Goal: Task Accomplishment & Management: Complete application form

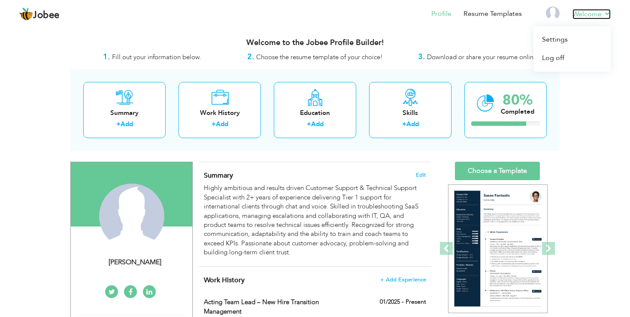
click at [594, 9] on link "Welcome" at bounding box center [591, 14] width 38 height 10
click at [577, 35] on link "Settings" at bounding box center [571, 39] width 77 height 18
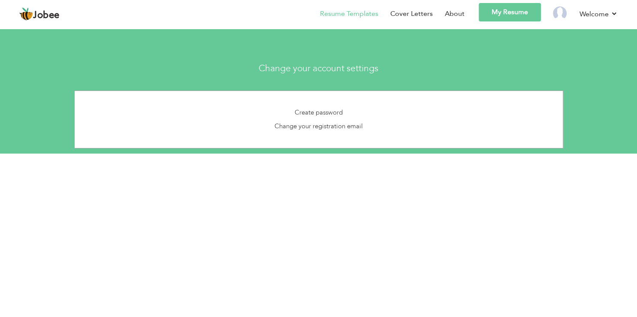
click at [365, 19] on li "Resume Templates" at bounding box center [343, 15] width 70 height 24
click at [350, 15] on link "Resume Templates" at bounding box center [349, 14] width 58 height 10
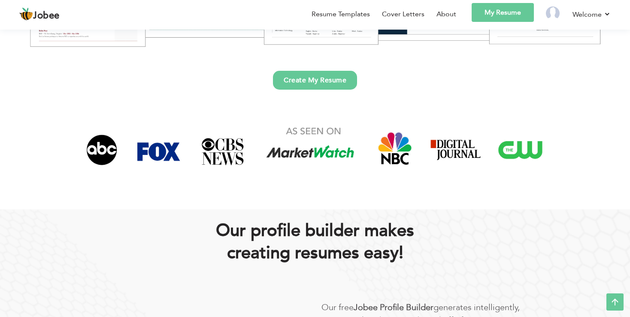
scroll to position [136, 0]
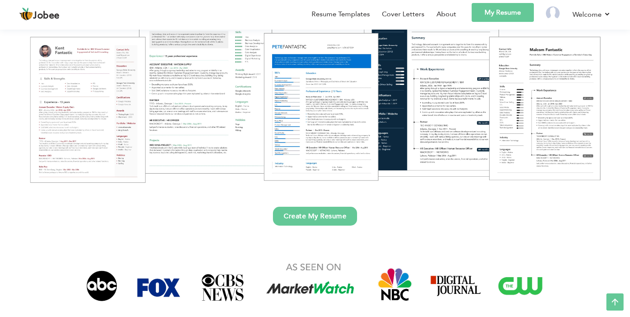
click at [317, 217] on link "Create My Resume" at bounding box center [315, 216] width 84 height 19
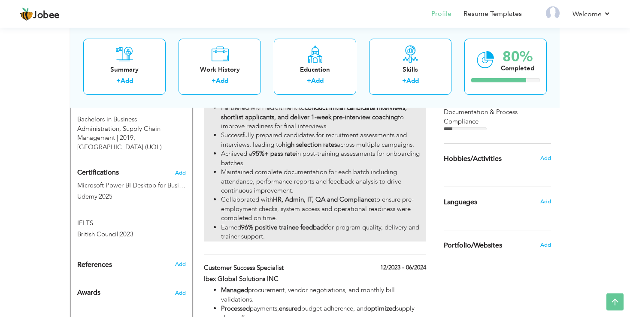
scroll to position [377, 0]
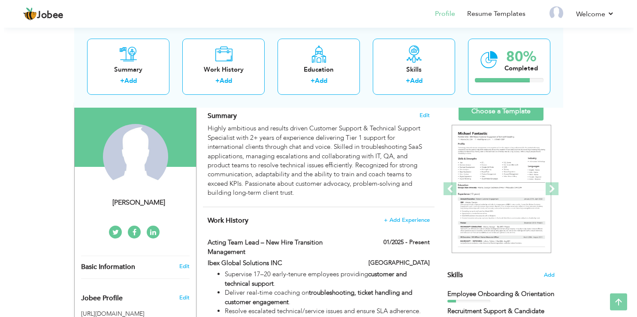
scroll to position [45, 0]
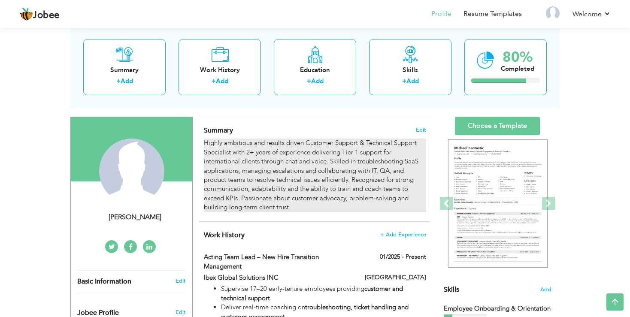
click at [250, 165] on div "Highly ambitious and results driven Customer Support & Technical Support Specia…" at bounding box center [315, 175] width 222 height 73
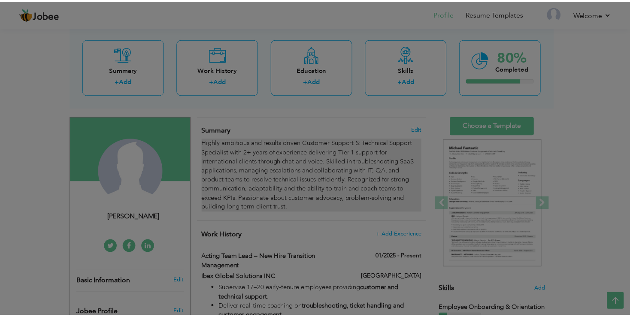
scroll to position [0, 0]
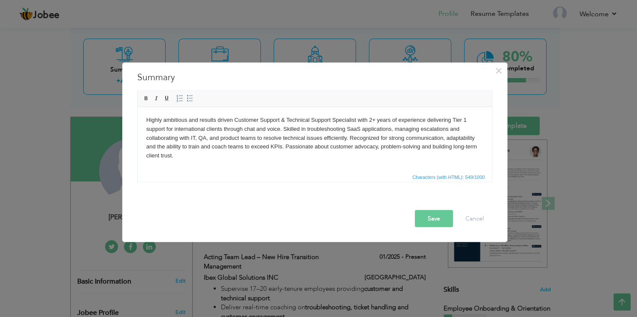
click at [419, 12] on div "× Summary Highly ambitious and results driven Customer Support & Technical Supp…" at bounding box center [318, 158] width 637 height 317
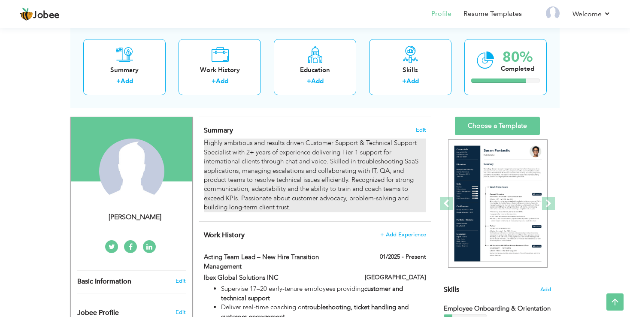
click at [234, 168] on div "Highly ambitious and results driven Customer Support & Technical Support Specia…" at bounding box center [315, 175] width 222 height 73
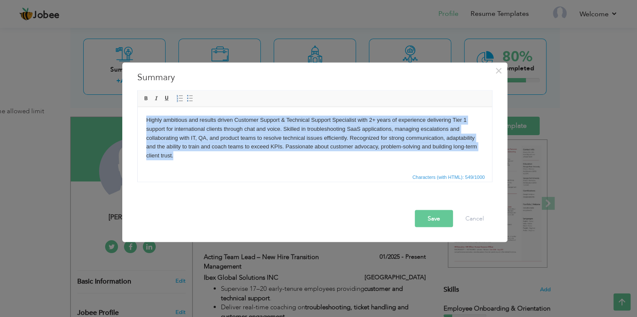
paste body
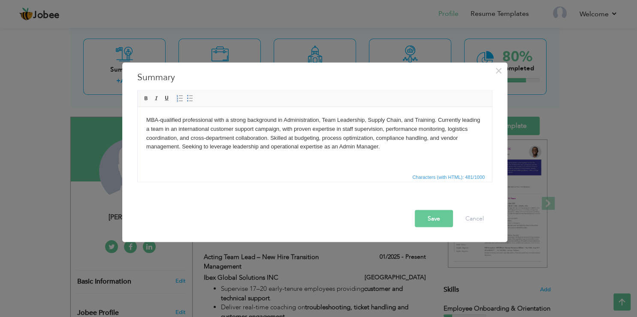
drag, startPoint x: 162, startPoint y: 122, endPoint x: 169, endPoint y: 162, distance: 41.1
click at [162, 122] on body "MBA-qualified professional with a strong background in Administration, Team Lea…" at bounding box center [314, 133] width 337 height 36
click at [402, 122] on body "MBA qualified professional with a strong background in Administration, Team Lea…" at bounding box center [314, 133] width 337 height 36
click at [432, 117] on body "MBA qualified professional with a strong background in Administration, Team Lea…" at bounding box center [314, 133] width 337 height 36
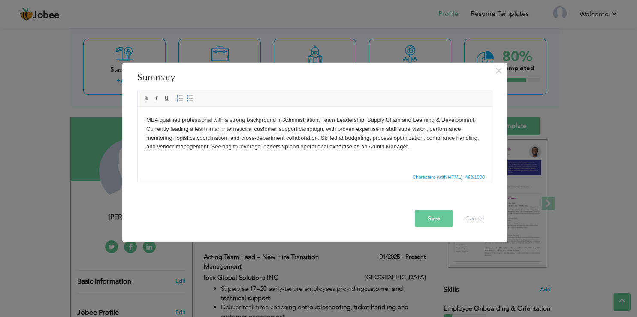
click at [325, 130] on body "MBA qualified professional with a strong background in Administration, Team Lea…" at bounding box center [314, 133] width 337 height 36
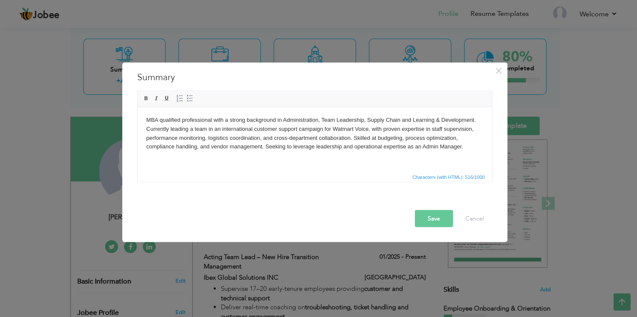
drag, startPoint x: 262, startPoint y: 135, endPoint x: 261, endPoint y: 146, distance: 11.2
click at [262, 135] on body "MBA qualified professional with a strong background in Administration, Team Lea…" at bounding box center [314, 133] width 337 height 36
click at [441, 218] on button "Save" at bounding box center [434, 218] width 38 height 17
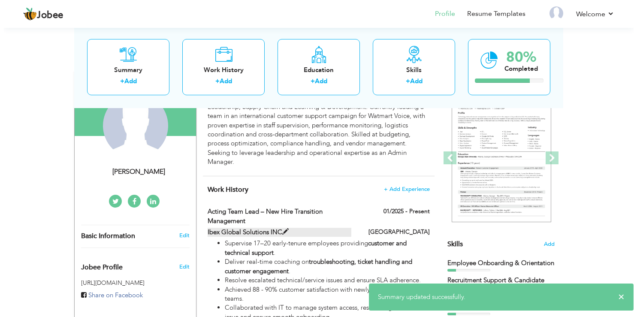
scroll to position [136, 0]
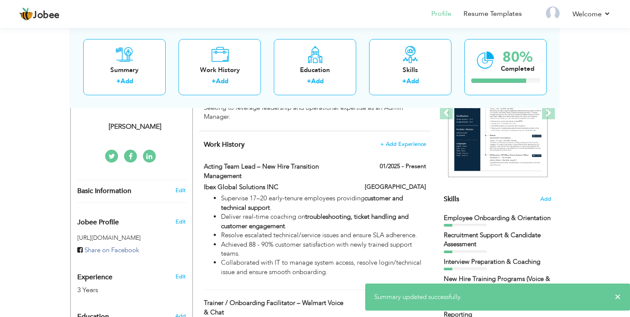
click at [226, 147] on span "Work History" at bounding box center [224, 144] width 41 height 9
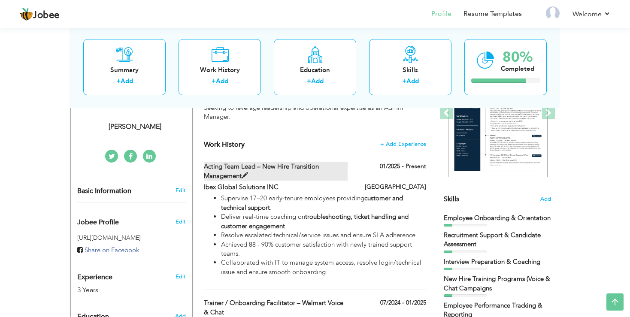
click at [234, 165] on label "Acting Team Lead – New Hire Transition Management" at bounding box center [276, 171] width 144 height 18
type input "Acting Team Lead – New Hire Transition Management"
type input "Ibex Global Solutions INC"
type input "01/2025"
type input "Lahore"
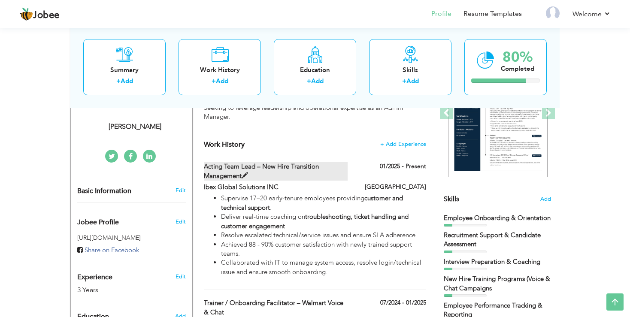
checkbox input "true"
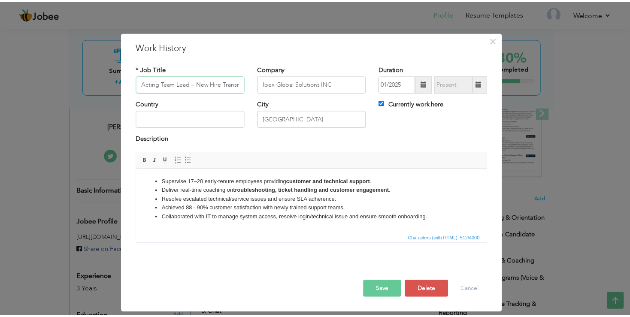
scroll to position [0, 45]
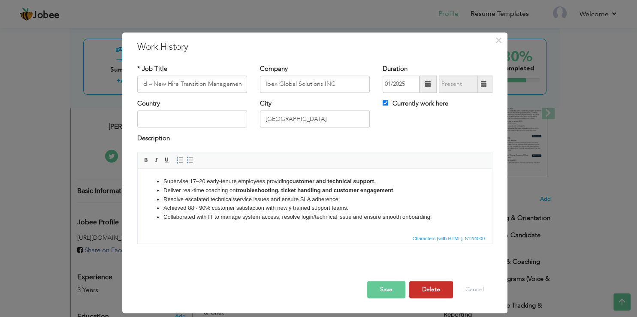
click at [437, 283] on button "Delete" at bounding box center [431, 289] width 44 height 17
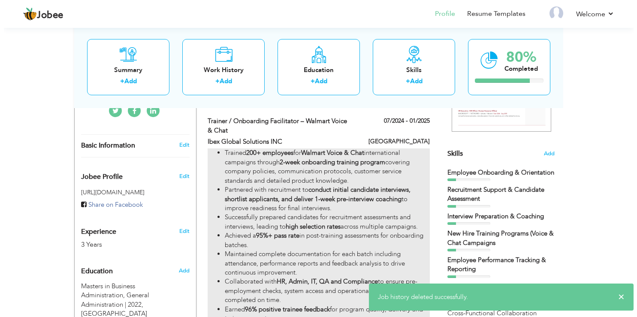
scroll to position [136, 0]
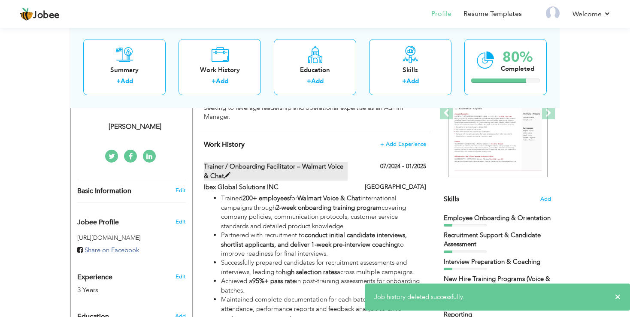
click at [301, 166] on label "Trainer / Onboarding Facilitator – Walmart Voice & Chat" at bounding box center [276, 171] width 144 height 18
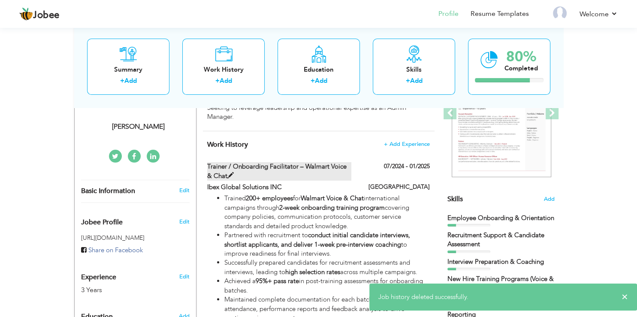
type input "Trainer / Onboarding Facilitator – Walmart Voice & Chat"
type input "07/2024"
type input "01/2025"
checkbox input "false"
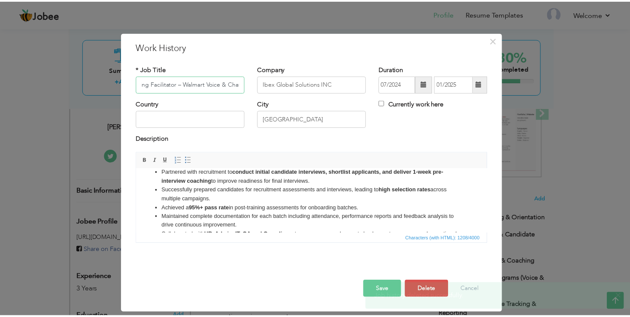
scroll to position [60, 0]
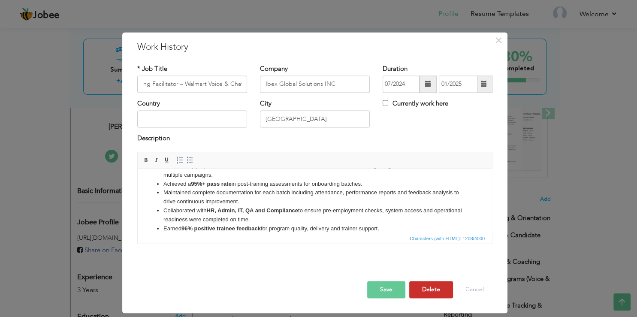
click at [427, 296] on button "Delete" at bounding box center [431, 289] width 44 height 17
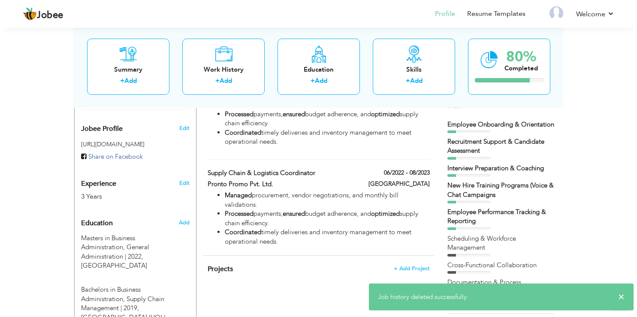
scroll to position [181, 0]
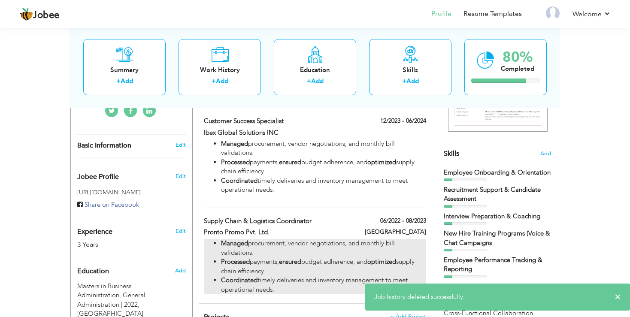
click at [227, 247] on strong "Managed" at bounding box center [234, 243] width 27 height 9
type input "Supply Chain & Logistics Coordinator"
type input "Pronto Promo Pvt. Ltd."
type input "06/2022"
type input "08/2023"
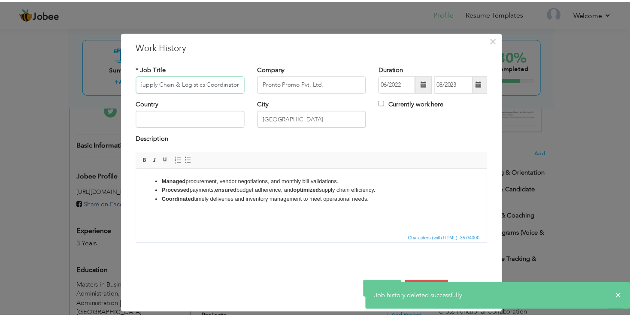
scroll to position [0, 0]
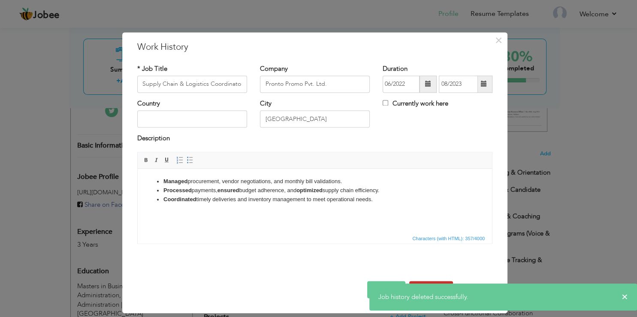
click at [436, 282] on button "Delete" at bounding box center [431, 289] width 44 height 17
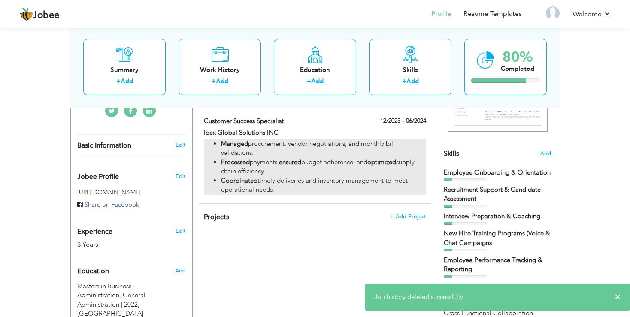
click at [308, 190] on li "Coordinated timely deliveries and inventory management to meet operational need…" at bounding box center [323, 185] width 205 height 18
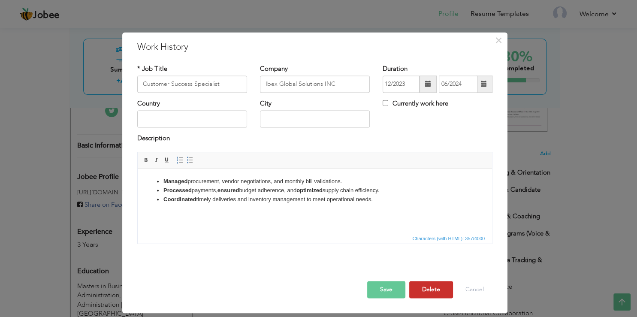
click at [434, 295] on button "Delete" at bounding box center [431, 289] width 44 height 17
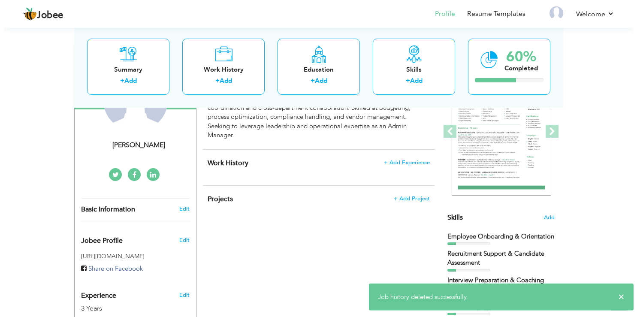
scroll to position [91, 0]
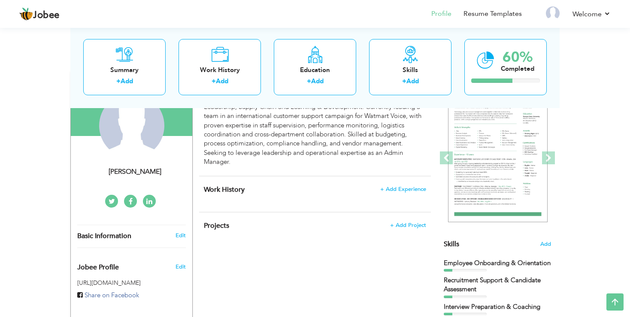
click at [260, 202] on div "Work History + Add Experience × Work History * Job Title Customer Success Speci…" at bounding box center [315, 194] width 232 height 36
click at [414, 190] on span "+ Add Experience" at bounding box center [403, 189] width 46 height 6
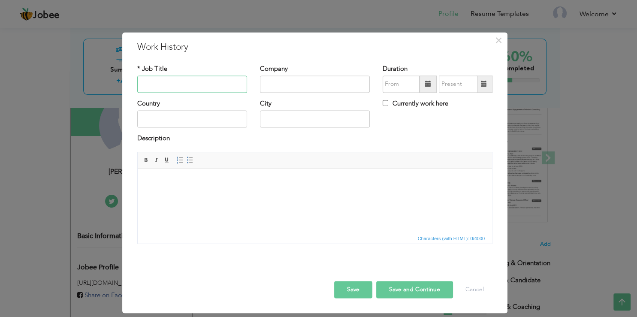
click at [211, 92] on input "text" at bounding box center [192, 84] width 110 height 17
paste input "Supply Chain Executive"
type input "Supply Chain Executive"
click at [299, 91] on input "text" at bounding box center [315, 84] width 110 height 17
click at [329, 89] on input "Pronto Promo" at bounding box center [315, 84] width 110 height 17
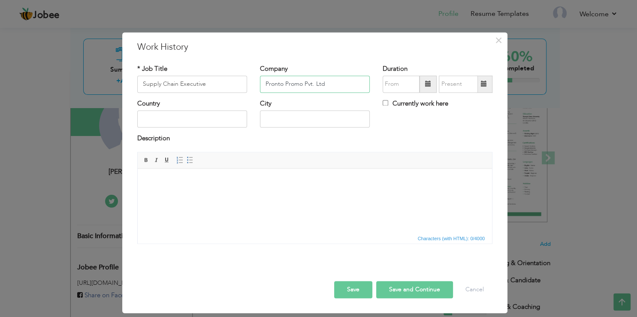
type input "Pronto Promo Pvt. Ltd"
click at [433, 83] on span at bounding box center [428, 84] width 17 height 17
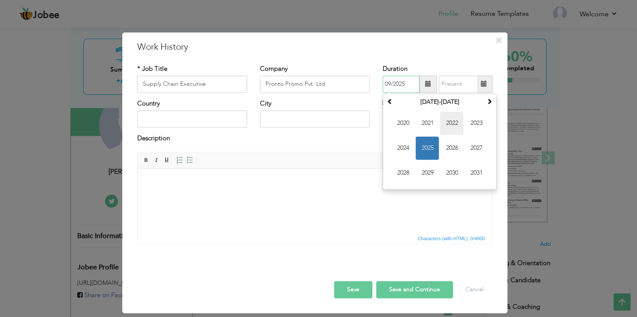
click at [446, 122] on span "2022" at bounding box center [451, 123] width 23 height 23
click at [432, 153] on span "Jun" at bounding box center [427, 147] width 23 height 23
type input "06/2022"
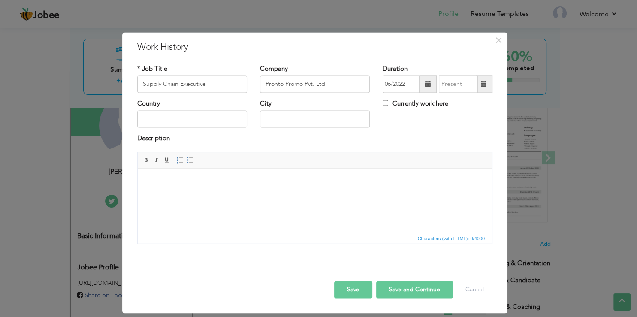
click at [480, 86] on span at bounding box center [484, 84] width 17 height 17
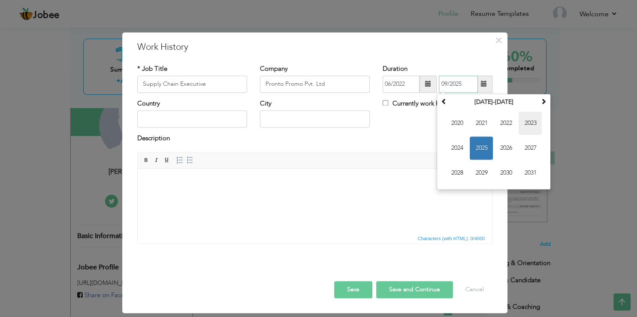
click at [523, 124] on span "2023" at bounding box center [530, 123] width 23 height 23
click at [524, 148] on span "Aug" at bounding box center [530, 147] width 23 height 23
type input "08/2023"
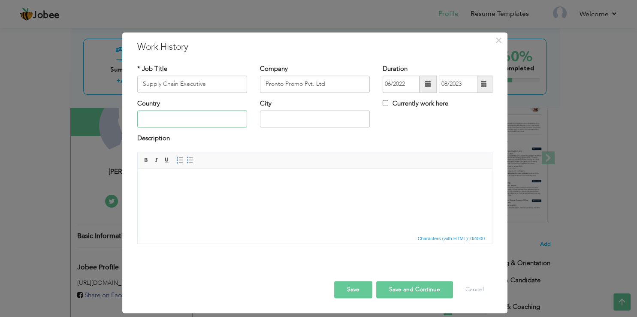
click at [171, 120] on input "text" at bounding box center [192, 119] width 110 height 17
click at [178, 195] on html at bounding box center [315, 201] width 354 height 64
click at [179, 161] on span at bounding box center [179, 160] width 7 height 7
click at [190, 159] on span at bounding box center [190, 160] width 7 height 7
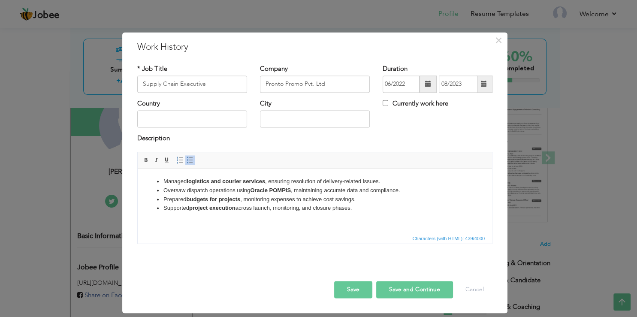
click at [190, 237] on span "Characters (with HTML): 439/4000" at bounding box center [315, 238] width 354 height 10
click at [194, 222] on html "Managed logistics and courier services , ensuring resolution of delivery-relate…" at bounding box center [315, 201] width 354 height 64
click at [369, 211] on li "Supported project execution across launch, monitoring, and closure phases." at bounding box center [314, 208] width 303 height 9
click at [389, 284] on button "Save and Continue" at bounding box center [414, 289] width 77 height 17
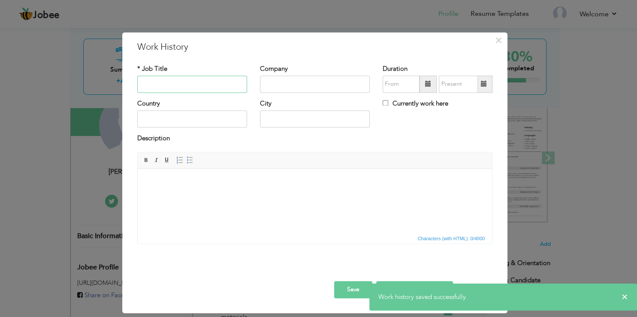
click at [201, 80] on input "text" at bounding box center [192, 84] width 110 height 17
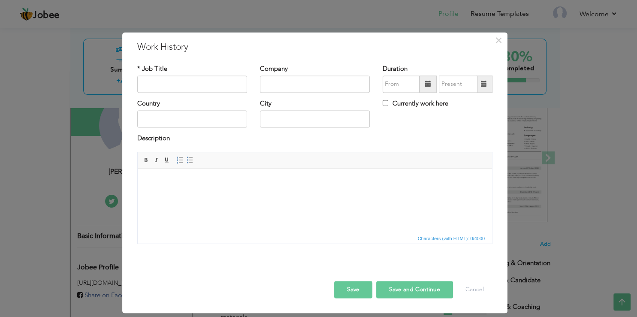
drag, startPoint x: 194, startPoint y: 70, endPoint x: 177, endPoint y: 85, distance: 22.5
click at [194, 71] on div "* Job Title" at bounding box center [192, 78] width 110 height 28
click at [177, 85] on input "text" at bounding box center [192, 84] width 110 height 17
paste input "Team Lead (Customer Support – International Campaign)"
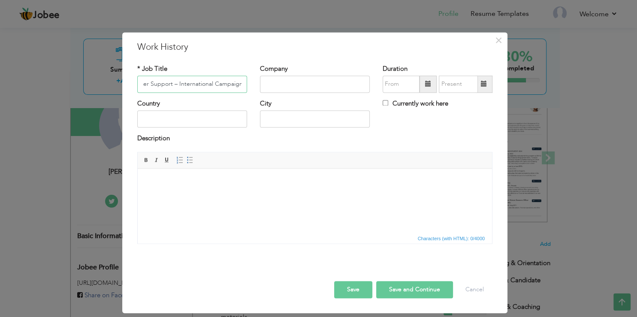
click at [237, 86] on input "Team Lead (Customer Support – International Campaign)" at bounding box center [192, 84] width 110 height 17
type input "Team Lead (Customer Support – Walmart Voice)"
type input "Ibex Global Solutions Inc"
click at [424, 84] on div at bounding box center [438, 84] width 110 height 17
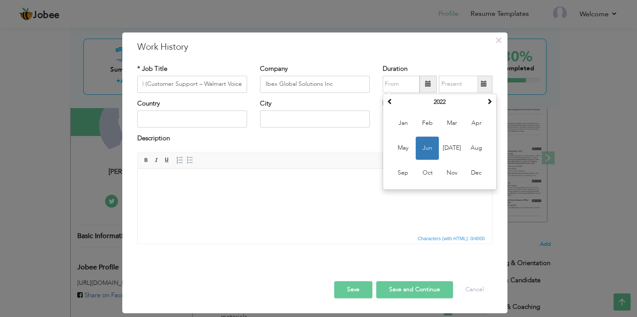
click at [428, 85] on span at bounding box center [428, 84] width 6 height 6
click at [404, 120] on span "Jan" at bounding box center [402, 123] width 23 height 23
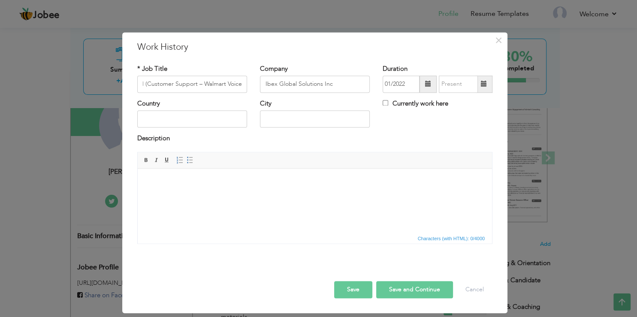
click at [429, 87] on span at bounding box center [428, 84] width 6 height 6
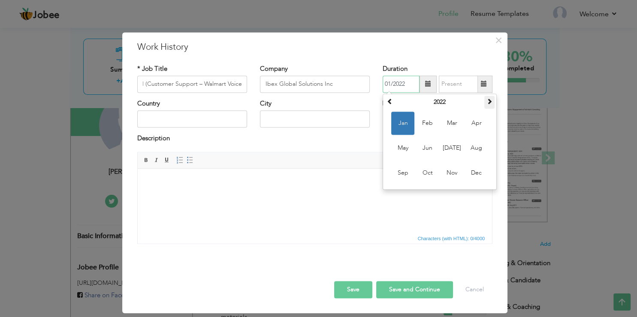
click at [491, 104] on span at bounding box center [489, 101] width 6 height 6
click at [490, 104] on span at bounding box center [489, 101] width 6 height 6
click at [404, 123] on span "Jan" at bounding box center [402, 123] width 23 height 23
type input "01/2025"
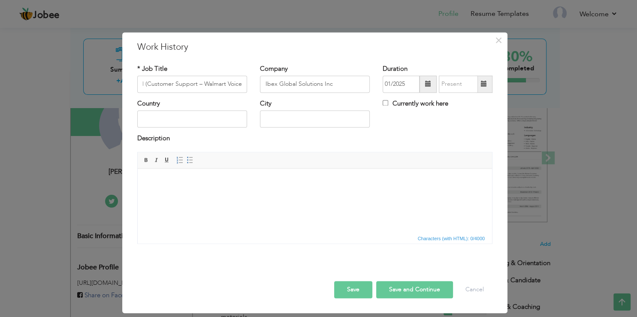
click at [433, 83] on span at bounding box center [428, 84] width 17 height 17
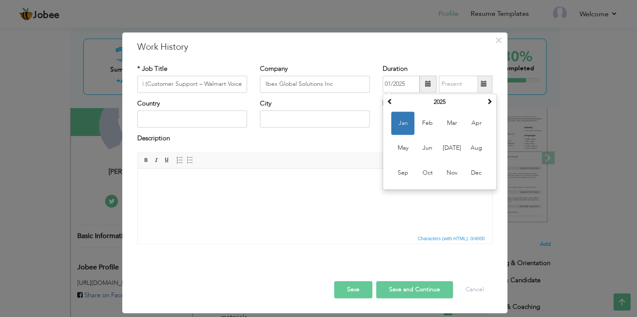
click at [485, 81] on span at bounding box center [484, 84] width 6 height 6
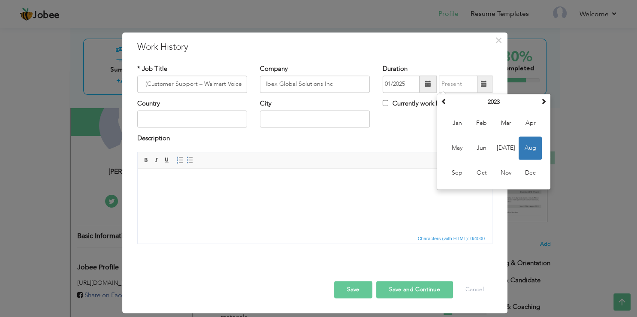
click at [406, 139] on div "Description" at bounding box center [314, 139] width 355 height 11
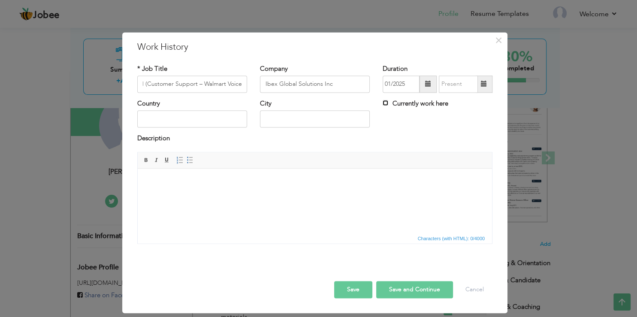
click at [387, 105] on input "Currently work here" at bounding box center [386, 103] width 6 height 6
checkbox input "true"
click at [227, 181] on body at bounding box center [314, 181] width 337 height 9
click at [184, 162] on span "Insert/Remove Numbered List Insert/Remove Bulleted List" at bounding box center [185, 160] width 21 height 10
click at [193, 163] on link "Insert/Remove Bulleted List" at bounding box center [189, 159] width 9 height 9
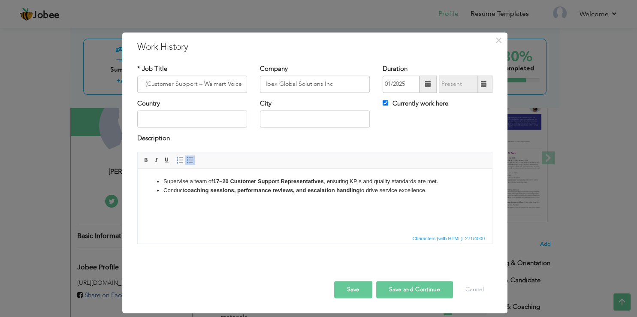
click at [299, 190] on strong "coaching sessions, performance reviews, and escalation handling" at bounding box center [271, 190] width 175 height 6
click at [446, 196] on html "Supervise a team of 17–20 Customer Support Representatives , ensuring KPIs and …" at bounding box center [315, 201] width 354 height 64
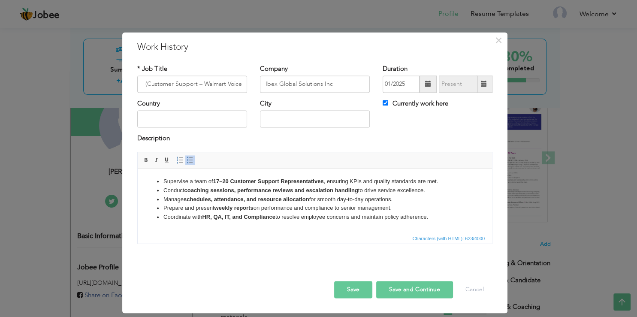
click at [234, 217] on strong "HR, QA, IT, and Compliance" at bounding box center [238, 217] width 73 height 6
click at [438, 217] on li "Coordinate with HR, QA, IT and Compliance to resolve employee concerns and main…" at bounding box center [314, 217] width 303 height 9
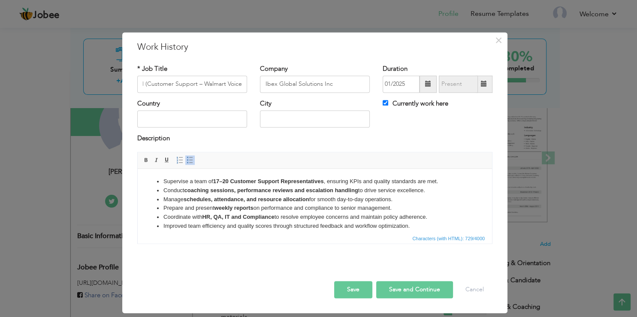
click at [444, 181] on li "Supervise a team of 17–20 Customer Support Representatives , ensuring KPIs and …" at bounding box center [314, 181] width 303 height 9
click at [422, 231] on html "Supervise a team of 17–20 Customer Support Representatives , ensuring KPIs and …" at bounding box center [315, 201] width 354 height 64
click at [435, 190] on li "Conduct coaching sessions, performance reviews and escalation handling to drive…" at bounding box center [314, 190] width 303 height 9
click at [226, 199] on li "Consistently achieved 88-90% customer satisfaction scores with newly trained te…" at bounding box center [314, 204] width 303 height 18
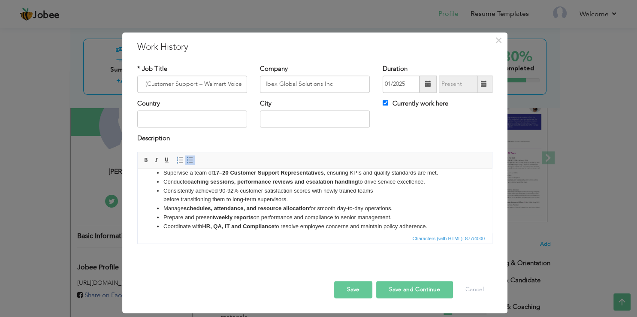
scroll to position [15, 0]
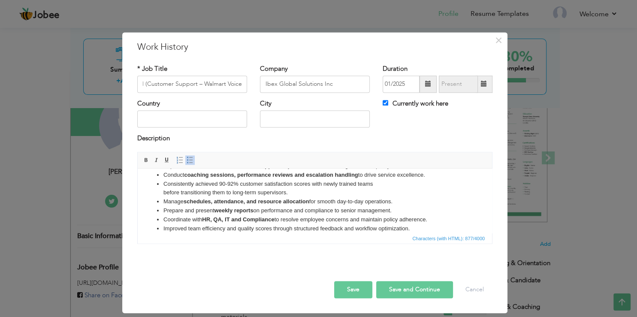
click at [403, 292] on button "Save and Continue" at bounding box center [414, 289] width 77 height 17
checkbox input "false"
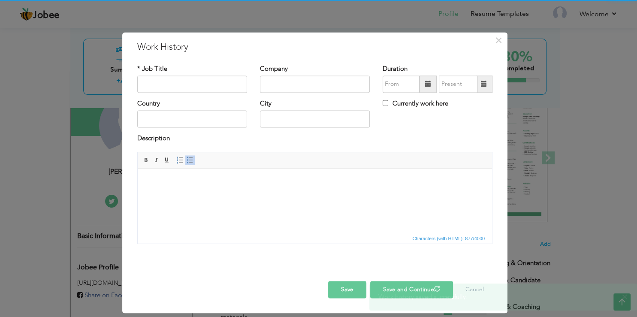
scroll to position [0, 0]
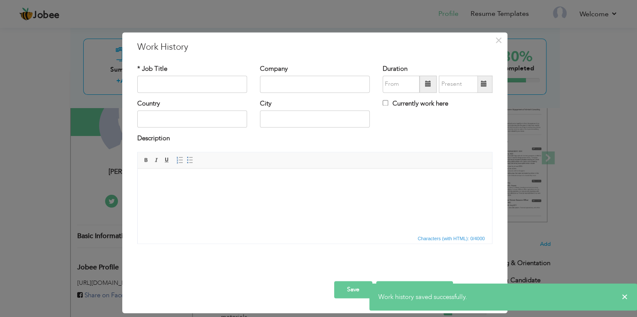
click at [210, 75] on div "* Job Title" at bounding box center [192, 78] width 110 height 28
drag, startPoint x: 200, startPoint y: 82, endPoint x: 196, endPoint y: 85, distance: 4.9
click at [200, 81] on input "text" at bounding box center [192, 84] width 110 height 17
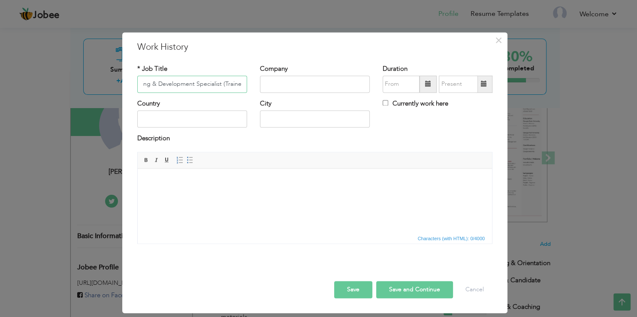
scroll to position [0, 18]
type input "Learning & Development Specialist (Trainer)"
type input "Ibex Global Solutions Inc"
click at [432, 89] on span at bounding box center [428, 84] width 17 height 17
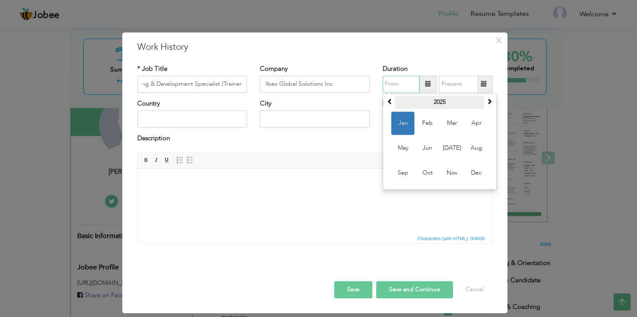
drag, startPoint x: 390, startPoint y: 103, endPoint x: 398, endPoint y: 104, distance: 8.7
click at [405, 103] on tr "2025" at bounding box center [440, 102] width 110 height 13
click at [387, 106] on th at bounding box center [390, 102] width 10 height 13
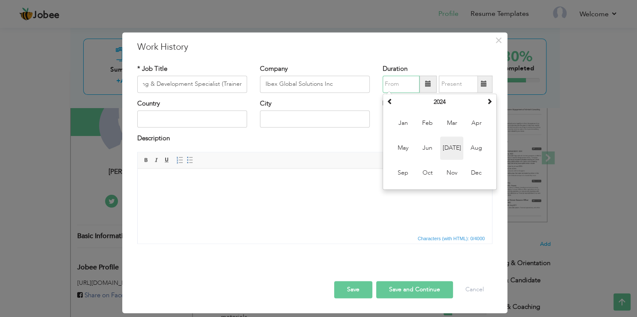
click at [452, 146] on span "Jul" at bounding box center [451, 147] width 23 height 23
type input "07/2024"
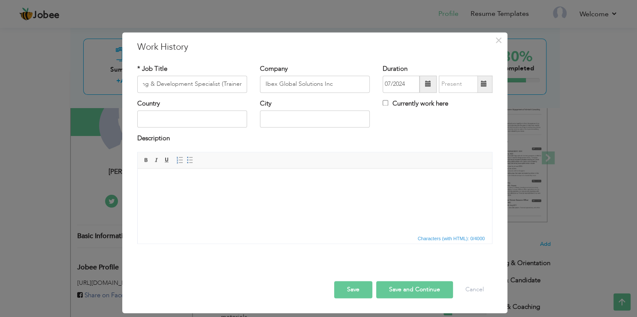
click at [481, 86] on span at bounding box center [484, 84] width 17 height 17
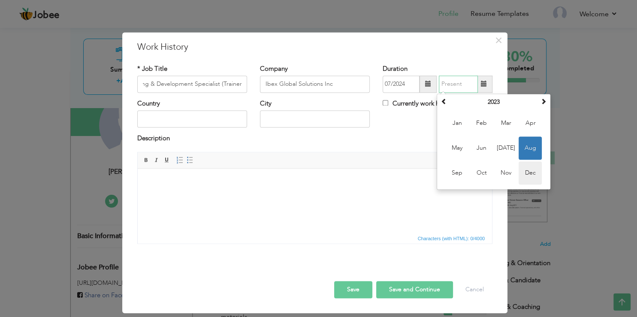
click at [540, 173] on span "Dec" at bounding box center [530, 172] width 23 height 23
type input "12/2023"
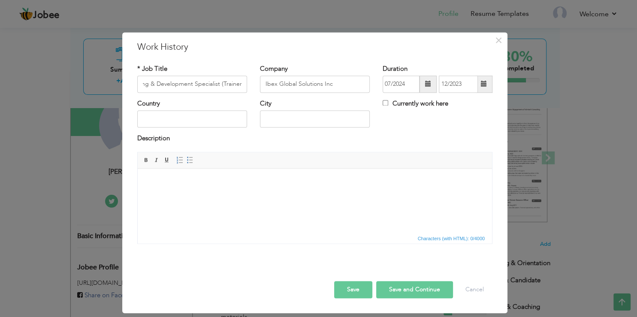
click at [175, 183] on body at bounding box center [314, 181] width 337 height 9
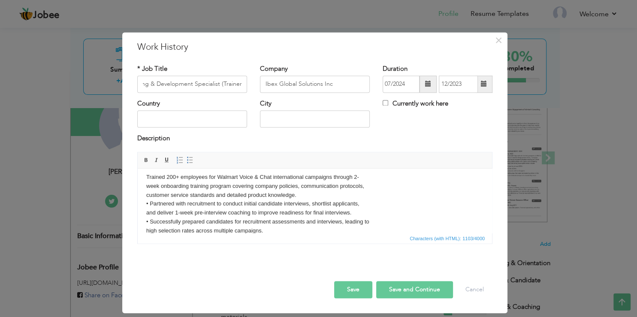
scroll to position [0, 0]
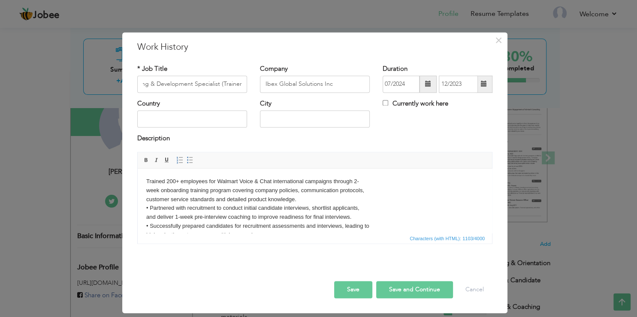
click at [162, 198] on body "Trained 200+ employees for Walmart Voice & Chat international campaigns through…" at bounding box center [314, 235] width 337 height 116
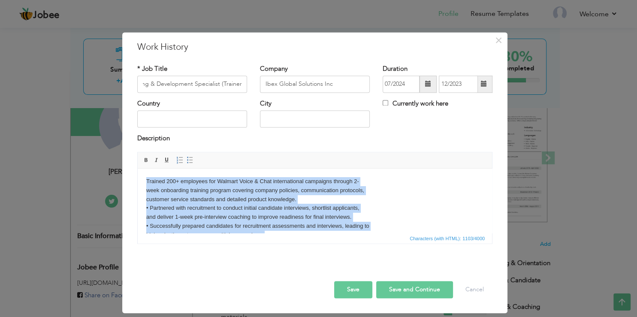
drag, startPoint x: 371, startPoint y: 229, endPoint x: 269, endPoint y: 186, distance: 110.4
click at [138, 169] on html "Trained 200+ employees for Walmart Voice & Chat international campaigns through…" at bounding box center [315, 201] width 354 height 64
click at [189, 159] on span at bounding box center [190, 160] width 7 height 7
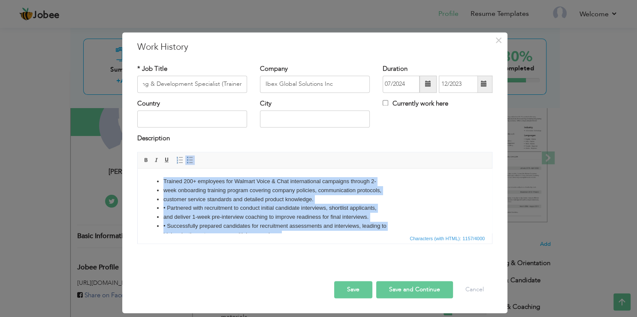
click at [206, 192] on li "week onboarding training program covering company policies, communication proto…" at bounding box center [314, 190] width 303 height 9
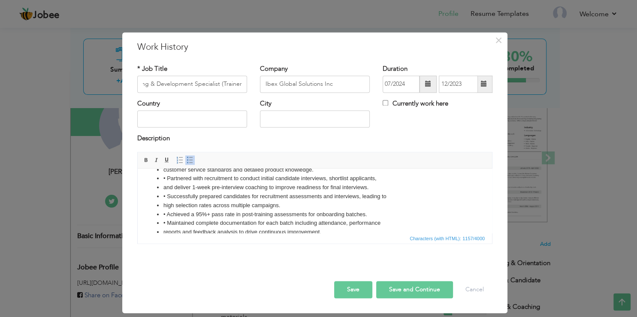
scroll to position [15, 0]
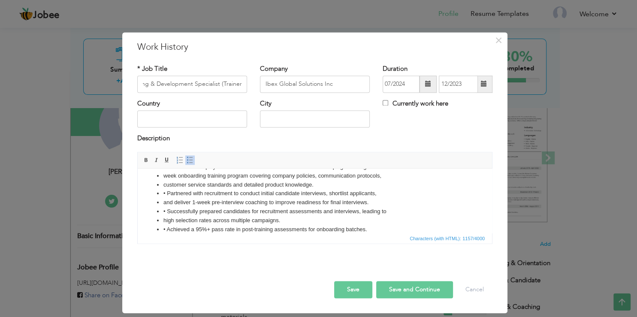
click at [165, 195] on li "• Partnered with recruitment to conduct initial candidate interviews, shortlist…" at bounding box center [314, 193] width 303 height 9
click at [167, 212] on li "• Successfully prepared candidates for recruitment assessments and interviews, …" at bounding box center [314, 211] width 303 height 9
click at [169, 228] on li "• Achieved a 95%+ pass rate in post-training assessments for onboarding batches." at bounding box center [314, 229] width 303 height 9
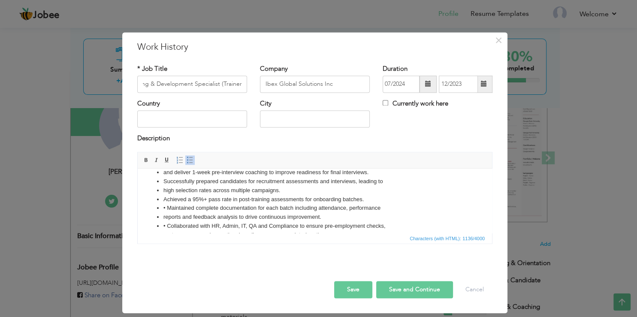
scroll to position [60, 0]
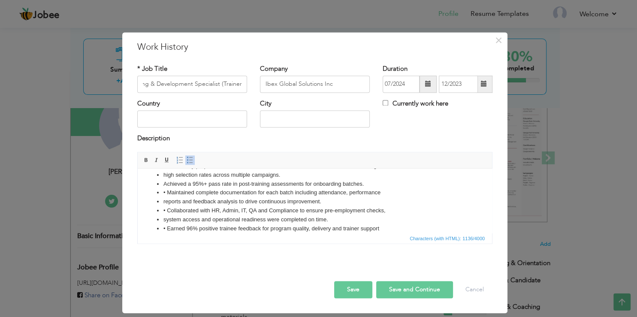
click at [168, 190] on li "• Maintained complete documentation for each batch including attendance, perfor…" at bounding box center [314, 192] width 303 height 9
click at [166, 229] on li "• Earned 96% positive trainee feedback for program quality, delivery and traine…" at bounding box center [314, 228] width 303 height 9
click at [170, 210] on li "• Collaborated with HR, Admin, IT, QA and Compliance to ensure pre-employment c…" at bounding box center [314, 210] width 303 height 9
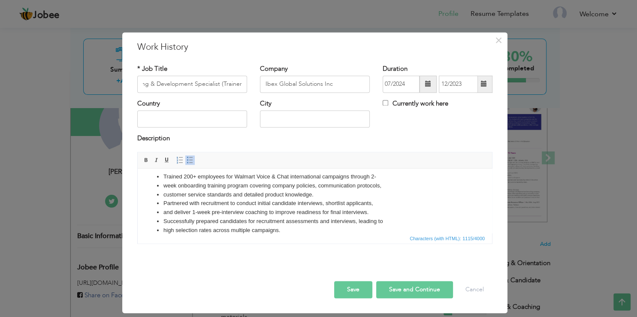
scroll to position [0, 0]
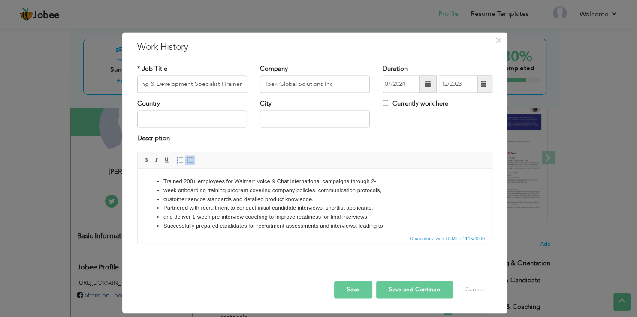
click at [167, 183] on li "Trained 200+ employees for Walmart Voice & Chat international campaigns through…" at bounding box center [314, 181] width 303 height 9
click at [166, 191] on li "week onboarding training program covering company policies, communication proto…" at bounding box center [314, 190] width 303 height 9
click at [163, 200] on li "customer service standards and detailed product knowledge." at bounding box center [314, 199] width 303 height 9
click at [167, 200] on li "customer service standards and detailed product knowledge." at bounding box center [314, 199] width 303 height 9
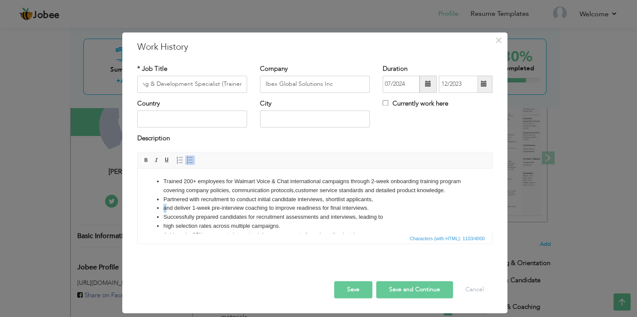
click at [165, 213] on li "and deliver 1-week pre-interview coaching to improve readiness for final interv…" at bounding box center [314, 208] width 303 height 9
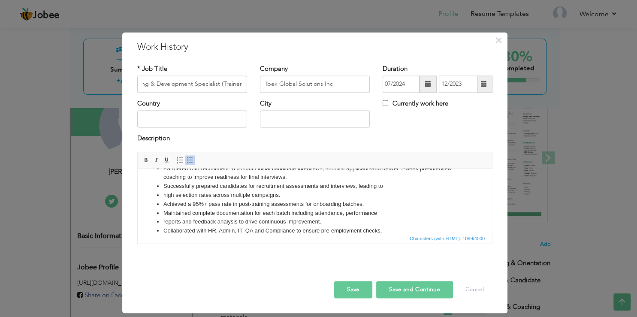
scroll to position [45, 0]
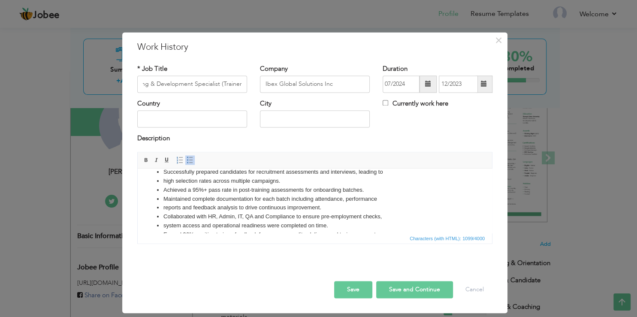
click at [163, 186] on li "high selection rates across multiple campaigns." at bounding box center [314, 181] width 303 height 9
click at [168, 186] on li "high selection rates across multiple campaigns." at bounding box center [314, 181] width 303 height 9
click at [164, 212] on li "reports and feedback analysis to drive continuous improvement." at bounding box center [314, 207] width 303 height 9
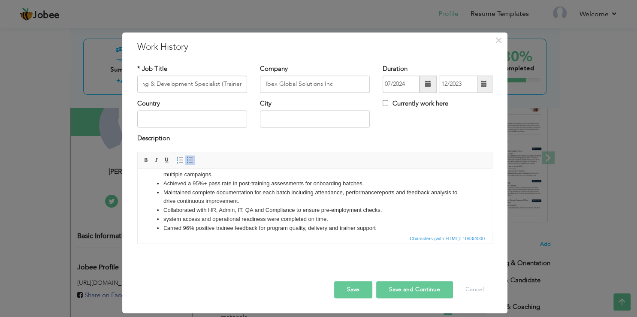
scroll to position [60, 0]
click at [168, 220] on li "system access and operational readiness were completed on time." at bounding box center [314, 219] width 303 height 9
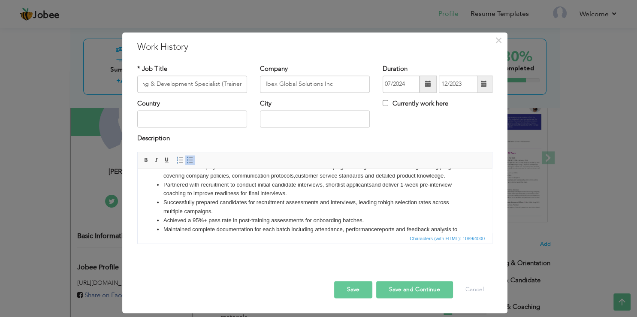
scroll to position [0, 0]
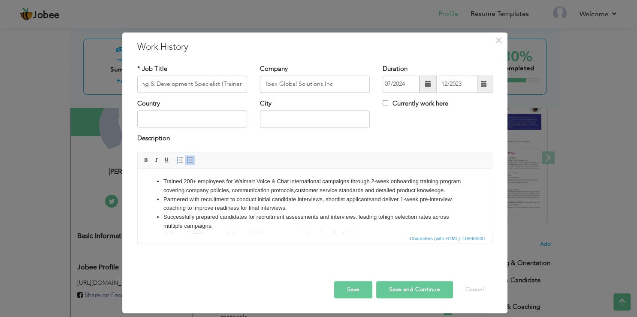
click at [398, 282] on button "Save and Continue" at bounding box center [414, 289] width 77 height 17
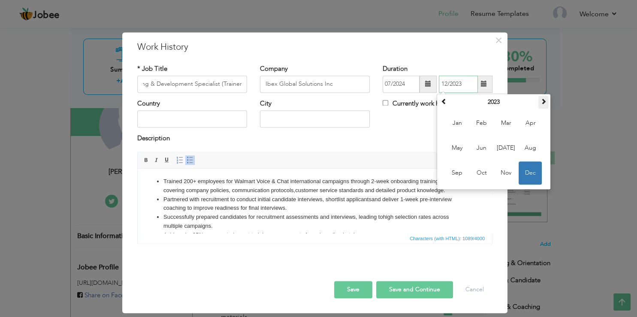
click at [542, 101] on span at bounding box center [544, 101] width 6 height 6
click at [526, 174] on span "Dec" at bounding box center [530, 172] width 23 height 23
type input "12/2024"
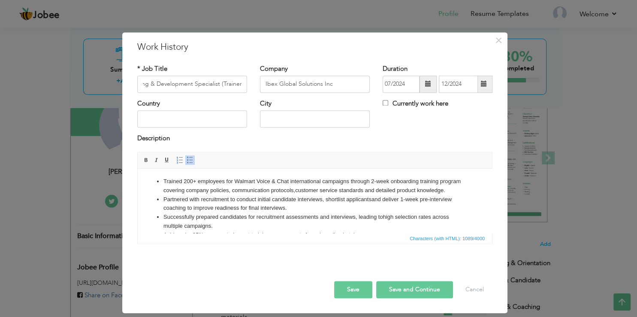
click at [413, 293] on button "Save and Continue" at bounding box center [414, 289] width 77 height 17
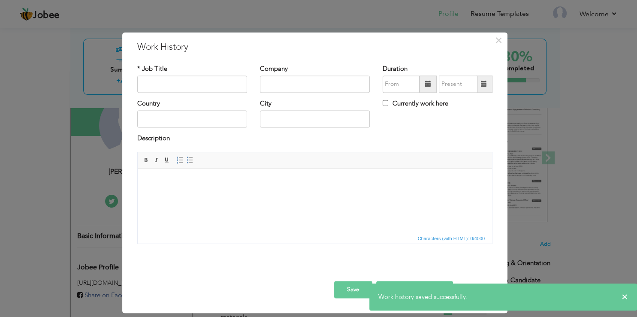
click at [617, 167] on div "× Work History * Job Title Company Duration Currently work here Country" at bounding box center [318, 158] width 637 height 317
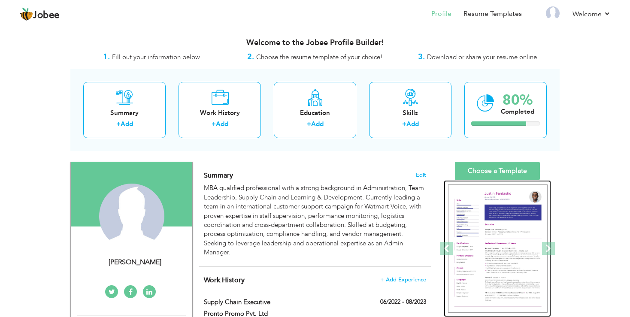
click at [482, 203] on img at bounding box center [498, 248] width 100 height 129
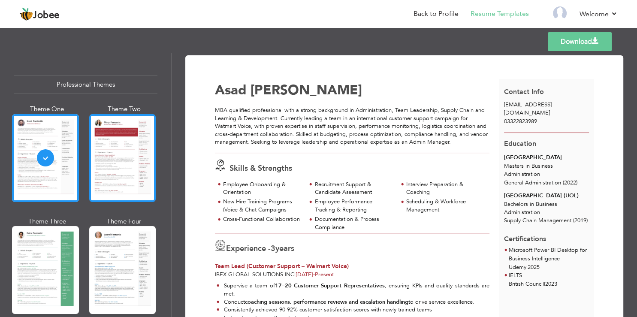
scroll to position [51, 0]
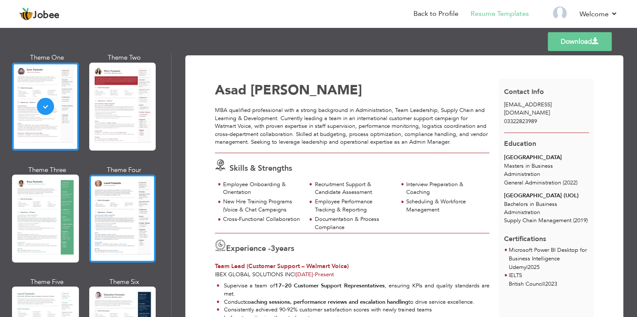
click at [109, 186] on div at bounding box center [122, 219] width 67 height 88
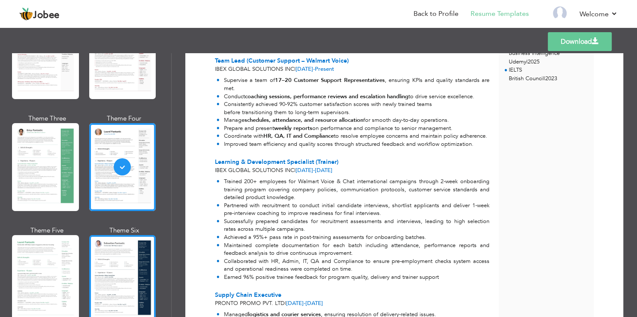
scroll to position [206, 0]
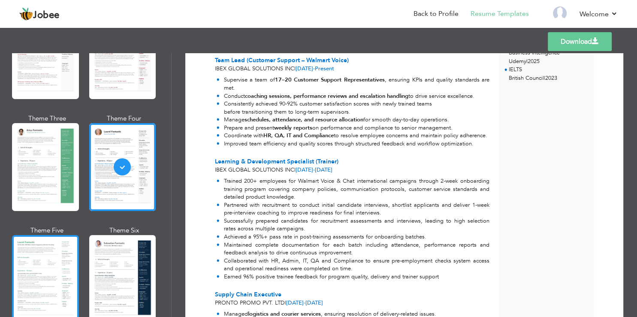
click at [42, 269] on div at bounding box center [45, 279] width 67 height 88
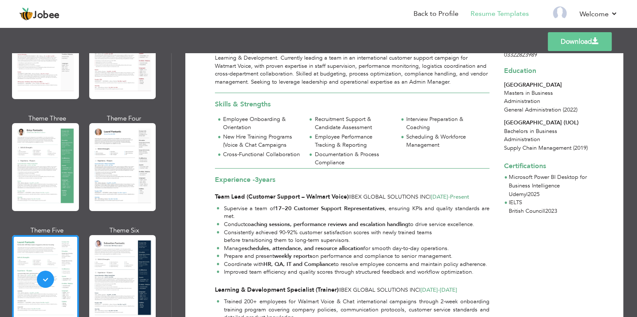
scroll to position [0, 0]
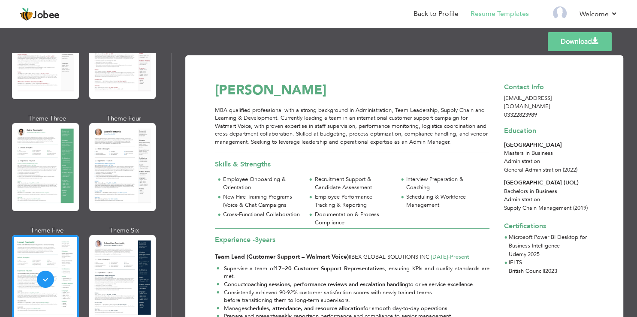
click at [592, 42] on span at bounding box center [595, 41] width 7 height 7
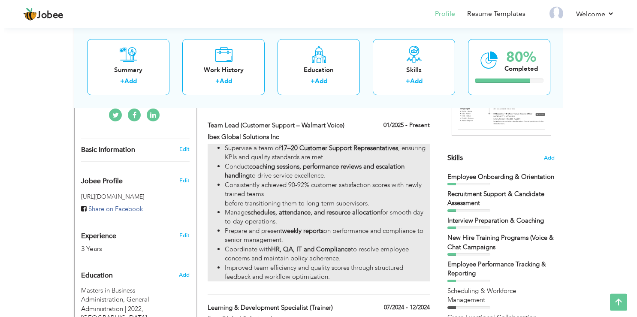
scroll to position [181, 0]
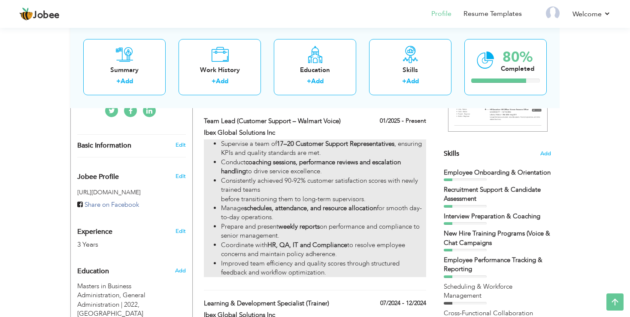
click at [274, 196] on li "Consistently achieved 90-92% customer satisfaction scores with newly trained te…" at bounding box center [323, 189] width 205 height 27
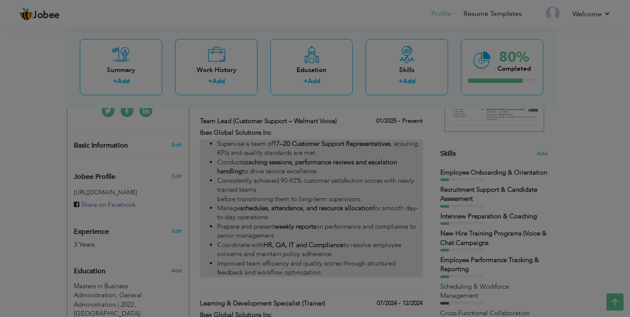
type input "Team Lead (Customer Support – Walmart Voice)"
type input "Ibex Global Solutions Inc"
type input "01/2025"
checkbox input "true"
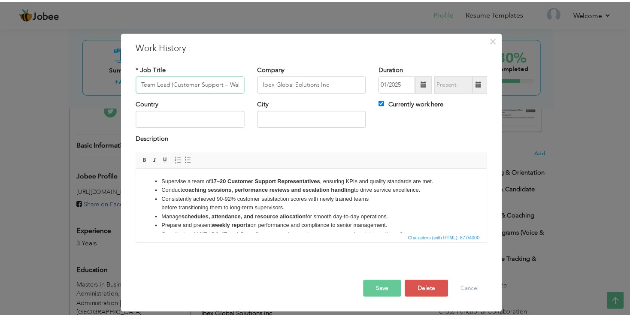
scroll to position [0, 28]
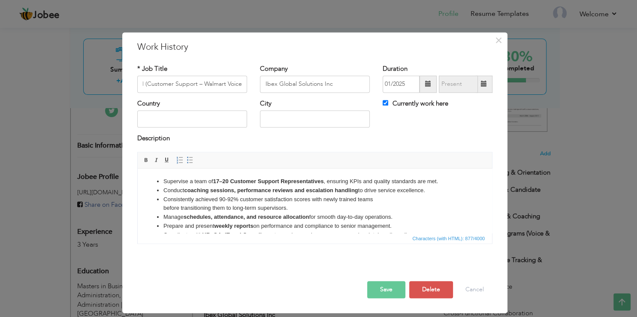
click at [564, 193] on div "× Work History * Job Title Team Lead (Customer Support – Walmart Voice) Company…" at bounding box center [318, 158] width 637 height 317
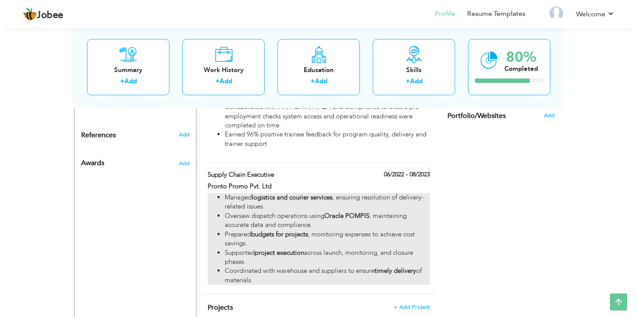
scroll to position [544, 0]
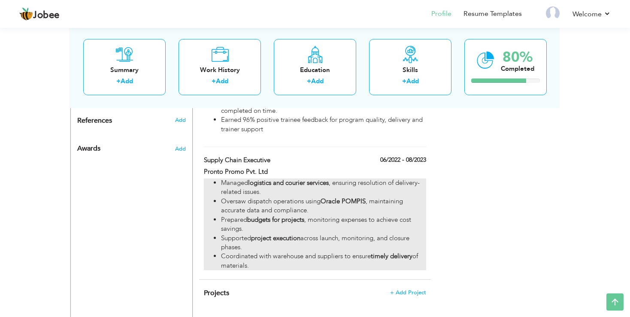
click at [263, 224] on strong "budgets for projects" at bounding box center [275, 219] width 57 height 9
type input "Supply Chain Executive"
type input "Pronto Promo Pvt. Ltd"
type input "06/2022"
type input "08/2023"
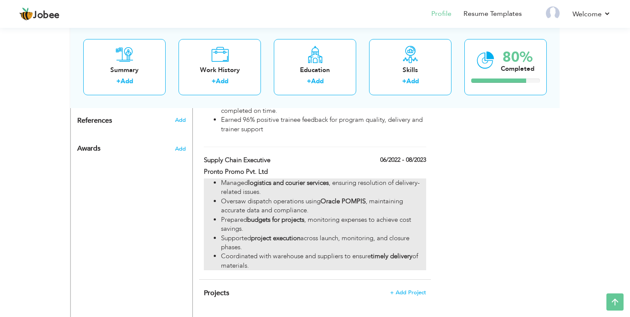
checkbox input "false"
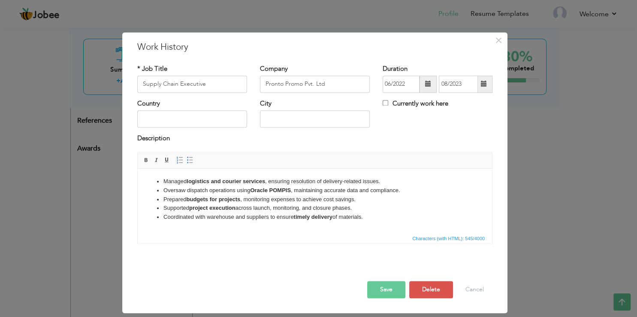
click at [384, 233] on span "Characters (with HTML): 545/4000" at bounding box center [315, 238] width 354 height 10
drag, startPoint x: 381, startPoint y: 221, endPoint x: 134, endPoint y: 159, distance: 254.8
click at [138, 169] on html "Managed logistics and courier services , ensuring resolution of delivery-relate…" at bounding box center [315, 201] width 354 height 64
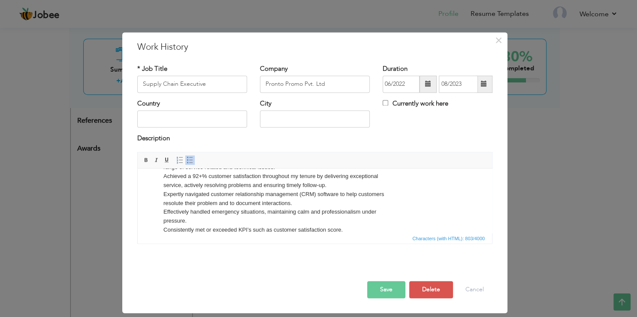
scroll to position [0, 0]
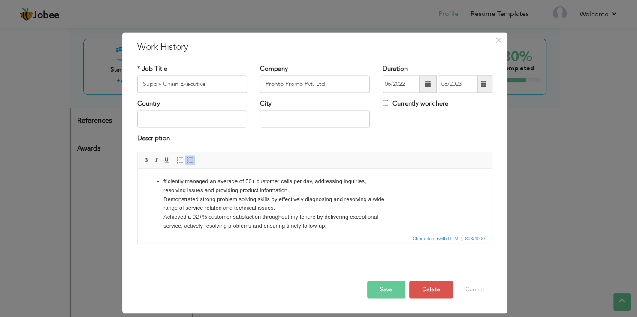
click at [164, 181] on li "fficiently managed an average of 50+ customer calls per day, addressing inquiri…" at bounding box center [314, 226] width 303 height 98
click at [190, 157] on span at bounding box center [190, 160] width 7 height 7
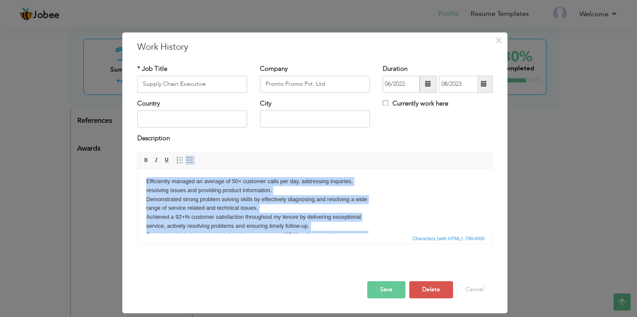
click at [190, 157] on span at bounding box center [190, 160] width 7 height 7
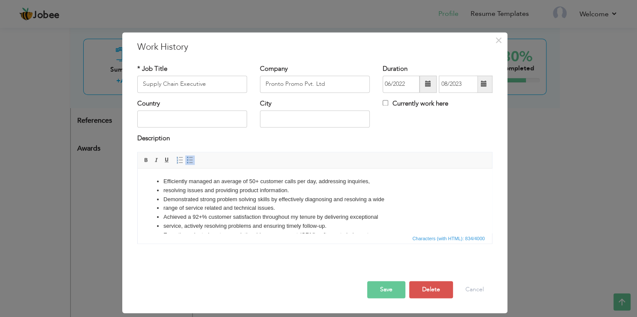
click at [211, 187] on li "resolving issues and providing product information." at bounding box center [314, 190] width 303 height 9
click at [165, 192] on li "resolving issues and providing product information." at bounding box center [314, 190] width 303 height 9
click at [163, 213] on li "range of service related and technical issues." at bounding box center [314, 208] width 303 height 9
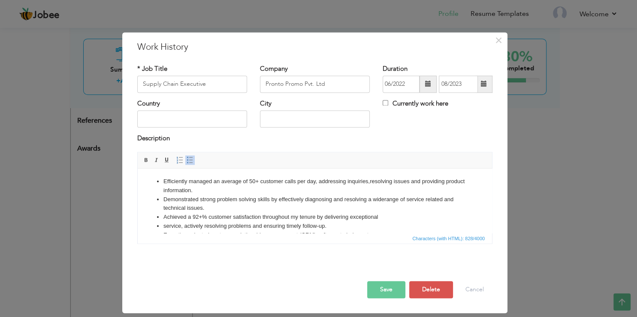
scroll to position [42, 0]
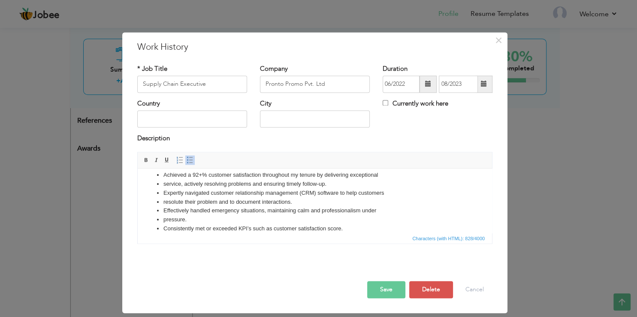
click at [164, 185] on li "service, actively resolving problems and ensuring timely follow-up." at bounding box center [314, 184] width 303 height 9
click at [165, 202] on li "resolute their problem and to document interactions." at bounding box center [314, 202] width 303 height 9
click at [163, 222] on li "pressure." at bounding box center [314, 219] width 303 height 9
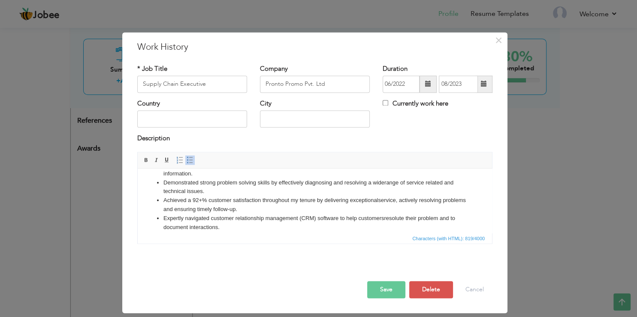
scroll to position [33, 0]
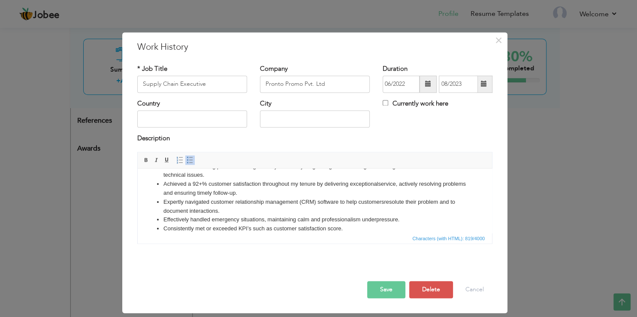
click at [198, 221] on li "Effectively handled emergency situations, maintaining calm and professionalism …" at bounding box center [314, 219] width 303 height 9
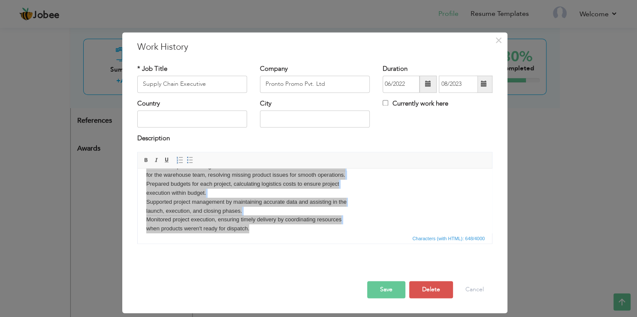
click at [185, 148] on div "Description" at bounding box center [315, 143] width 368 height 18
click at [190, 159] on span at bounding box center [190, 160] width 7 height 7
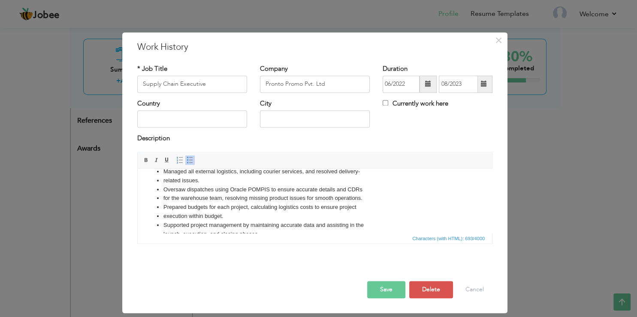
scroll to position [0, 0]
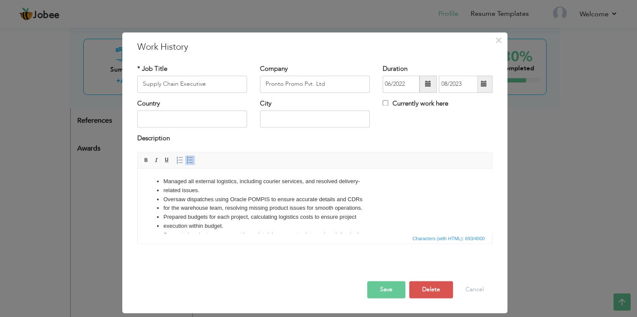
click at [169, 196] on li "Oversaw dispatches using Oracle POMPIS to ensure accurate details and CDRs" at bounding box center [314, 199] width 303 height 9
click at [169, 191] on li "related issues." at bounding box center [314, 190] width 303 height 9
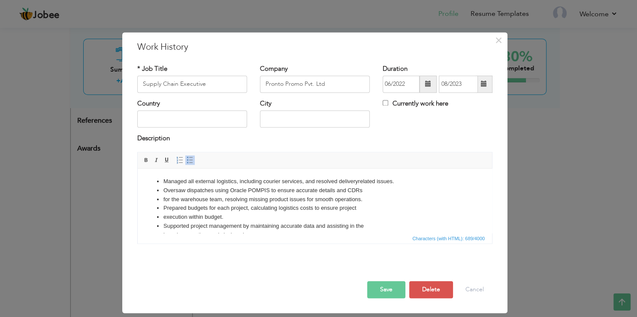
click at [167, 199] on li "for the warehouse team, resolving missing product issues for smooth operations." at bounding box center [314, 199] width 303 height 9
click at [163, 218] on li "execution within budget." at bounding box center [314, 217] width 303 height 9
click at [165, 217] on li "execution within budget." at bounding box center [314, 217] width 303 height 9
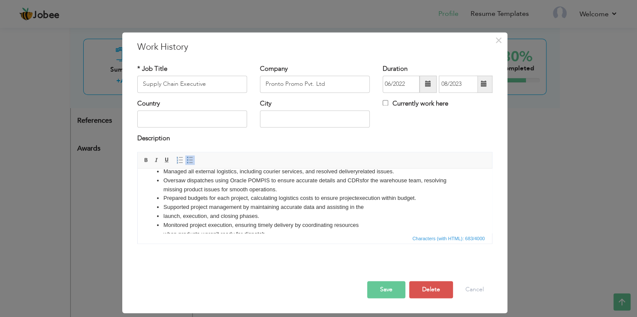
scroll to position [15, 0]
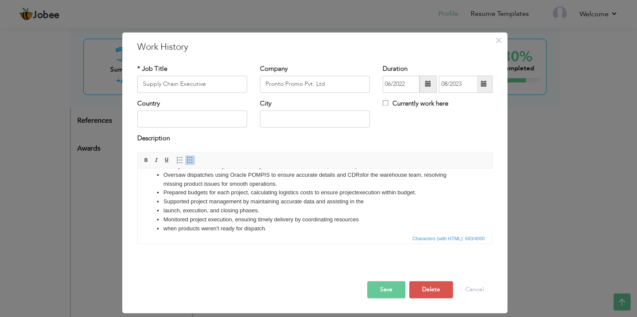
click at [164, 214] on li "launch, execution, and closing phases." at bounding box center [314, 210] width 303 height 9
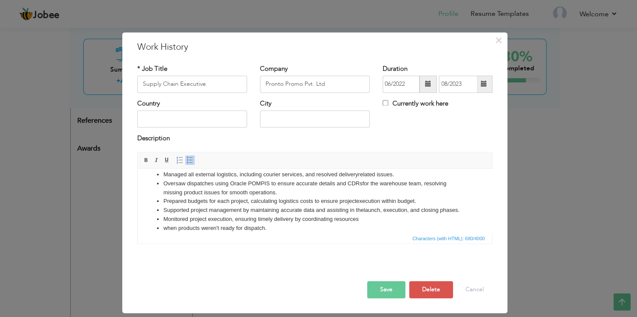
click at [164, 226] on li "when products weren't ready for dispatch." at bounding box center [314, 228] width 303 height 9
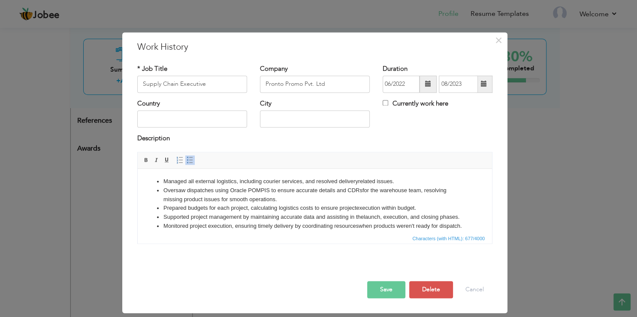
click at [200, 229] on li "Monitored project execution, ensuring timely delivery by coordinating resources…" at bounding box center [314, 226] width 303 height 9
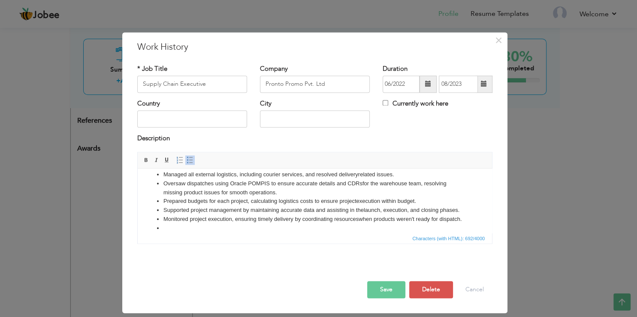
scroll to position [24, 0]
click at [202, 215] on li "Monitored project execution, ensuring timely delivery by coordinating resources…" at bounding box center [314, 219] width 303 height 9
click at [191, 228] on li at bounding box center [314, 228] width 303 height 9
click at [209, 233] on span "Characters (with HTML): 692/4000" at bounding box center [315, 238] width 354 height 10
click at [267, 233] on span "Characters (with HTML): 692/4000" at bounding box center [315, 238] width 354 height 10
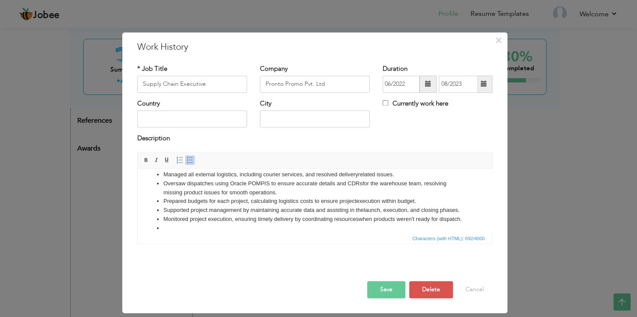
click at [263, 221] on li "Monitored project execution, ensuring timely delivery by coordinating resources…" at bounding box center [314, 219] width 303 height 9
click at [253, 235] on span "Characters (with HTML): 692/4000" at bounding box center [315, 238] width 354 height 10
click at [194, 230] on li at bounding box center [314, 228] width 303 height 9
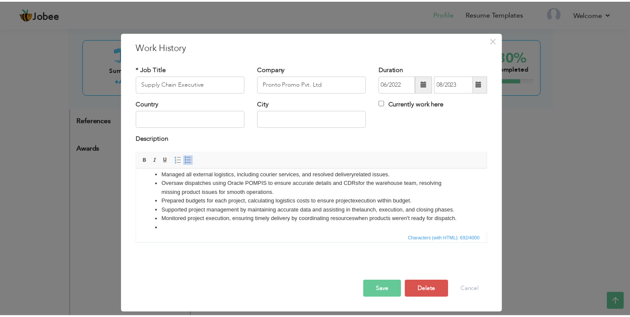
scroll to position [15, 0]
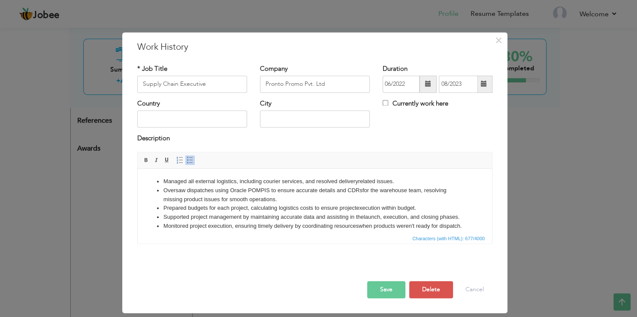
click at [390, 284] on button "Save" at bounding box center [386, 289] width 38 height 17
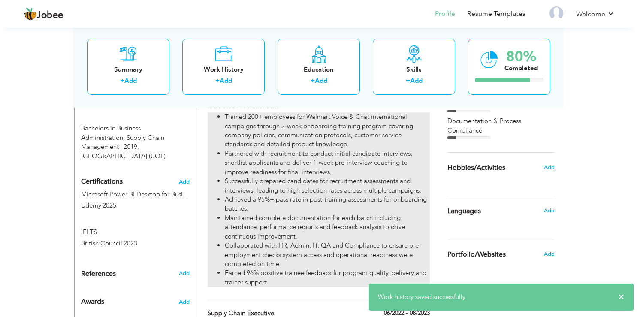
scroll to position [408, 0]
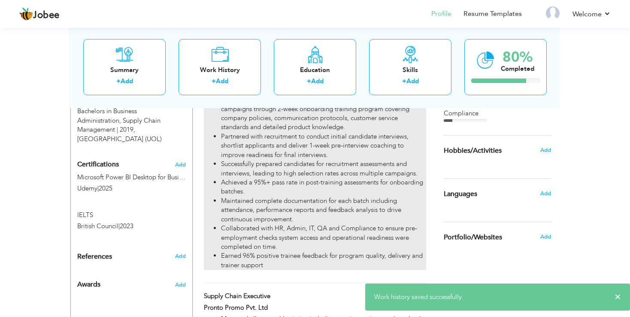
click at [262, 193] on li "Achieved a 95%+ pass rate in post-training assessments for onboarding batches." at bounding box center [323, 187] width 205 height 18
type input "Learning & Development Specialist (Trainer)"
type input "Ibex Global Solutions Inc"
type input "07/2024"
type input "12/2024"
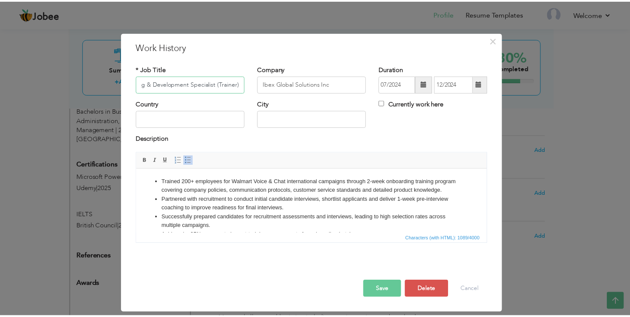
scroll to position [0, 18]
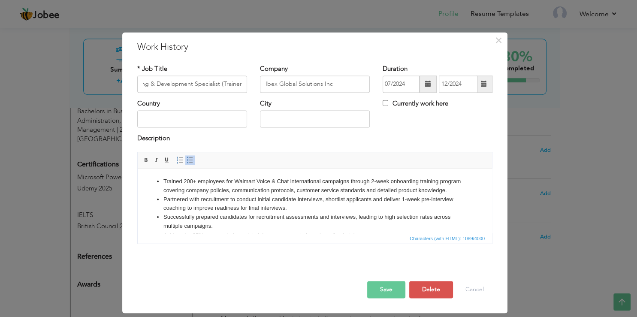
click at [288, 195] on li "Trained 200+ employees for Walmart Voice & Chat international campaigns through…" at bounding box center [314, 186] width 303 height 18
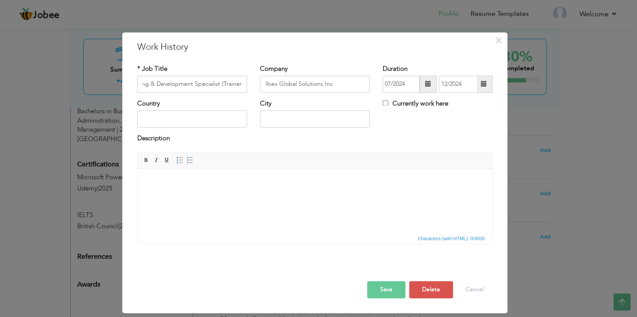
click at [205, 198] on html at bounding box center [315, 201] width 354 height 64
click at [171, 199] on html at bounding box center [315, 201] width 354 height 64
click at [187, 160] on span at bounding box center [190, 160] width 7 height 7
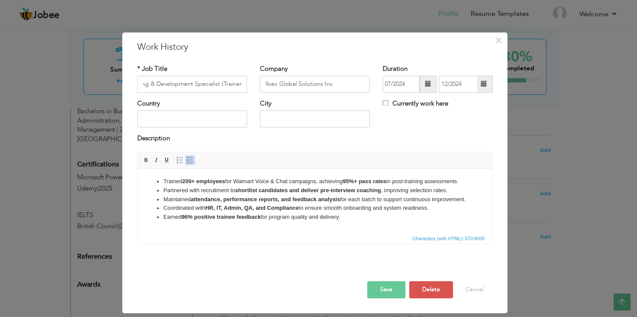
click at [379, 290] on button "Save" at bounding box center [386, 289] width 38 height 17
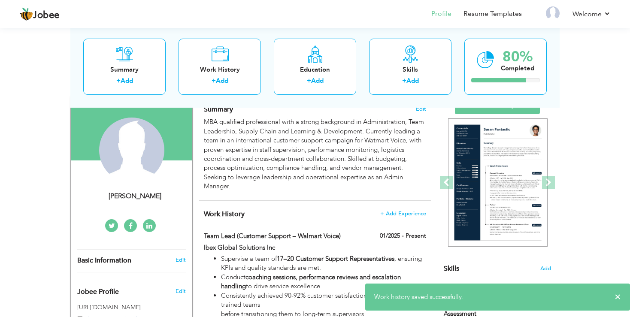
scroll to position [52, 0]
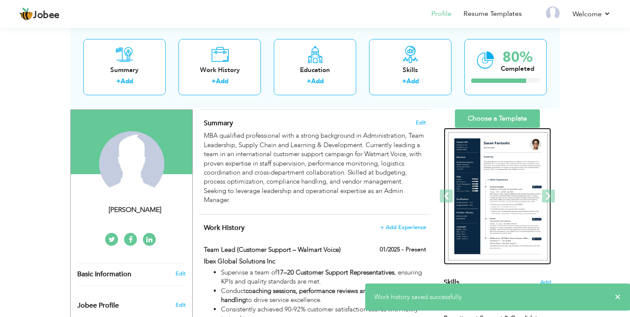
click at [486, 164] on img at bounding box center [498, 196] width 100 height 129
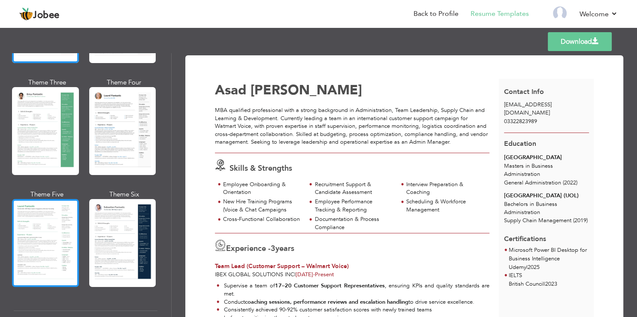
scroll to position [154, 0]
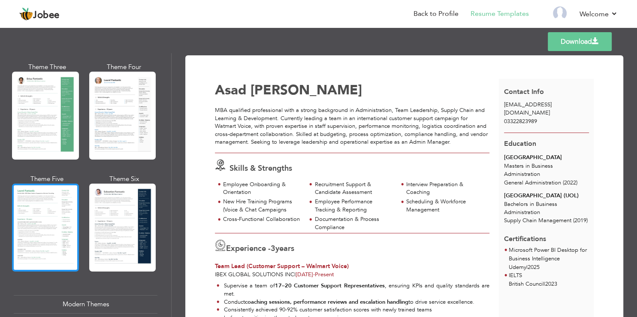
click at [45, 231] on div at bounding box center [45, 228] width 67 height 88
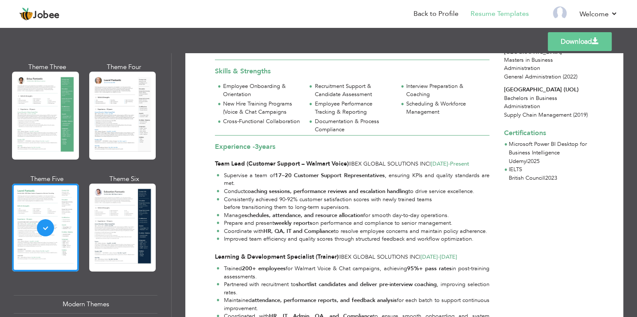
scroll to position [52, 0]
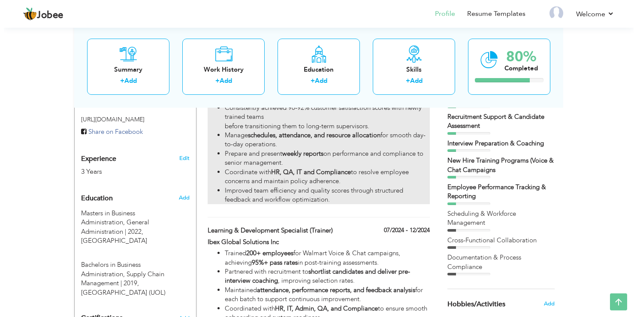
scroll to position [279, 0]
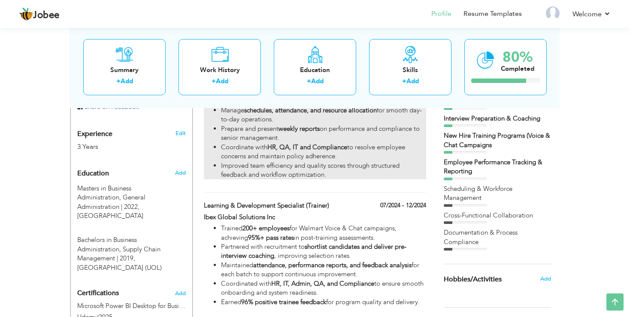
click at [275, 143] on li "Prepare and present weekly reports on performance and compliance to senior mana…" at bounding box center [323, 133] width 205 height 18
type input "Team Lead (Customer Support – Walmart Voice)"
type input "Ibex Global Solutions Inc"
type input "01/2025"
checkbox input "true"
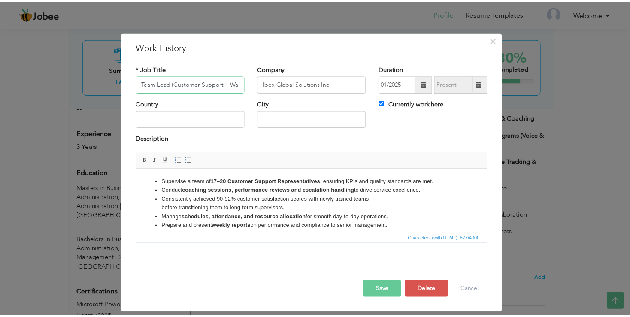
scroll to position [0, 28]
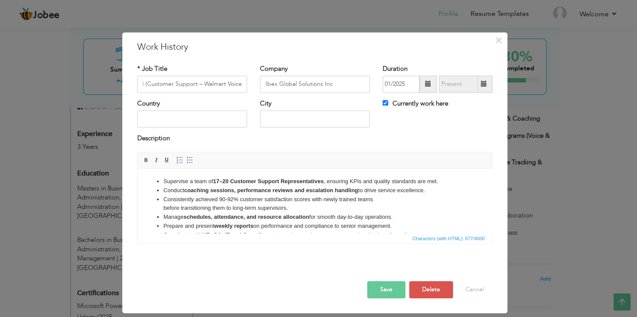
click at [256, 214] on li "Manage schedules, attendance, and resource allocation for smooth day-to-day ope…" at bounding box center [314, 217] width 303 height 9
click at [382, 294] on button "Save" at bounding box center [386, 289] width 38 height 17
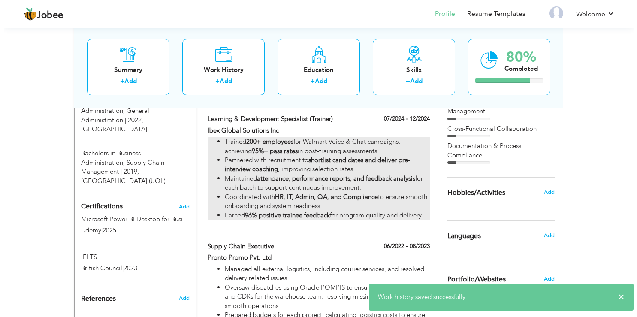
scroll to position [369, 0]
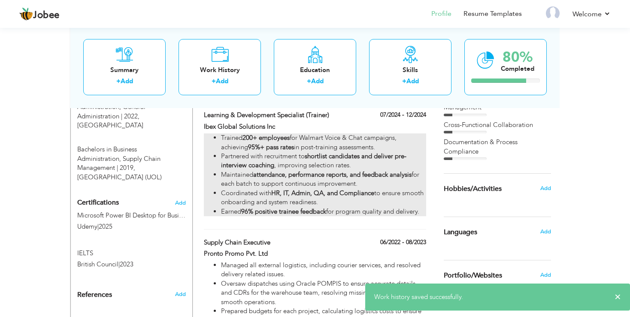
click at [282, 197] on strong "HR, IT, Admin, QA, and Compliance" at bounding box center [322, 193] width 103 height 9
type input "Learning & Development Specialist (Trainer)"
type input "07/2024"
type input "12/2024"
checkbox input "false"
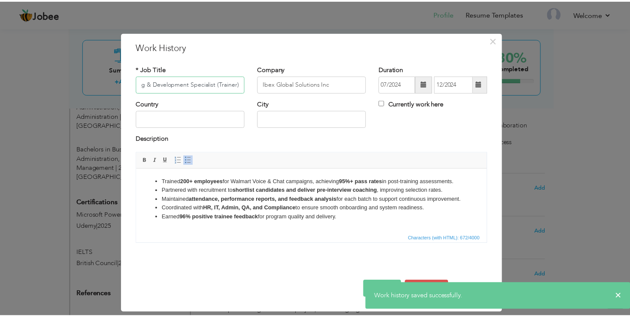
scroll to position [0, 18]
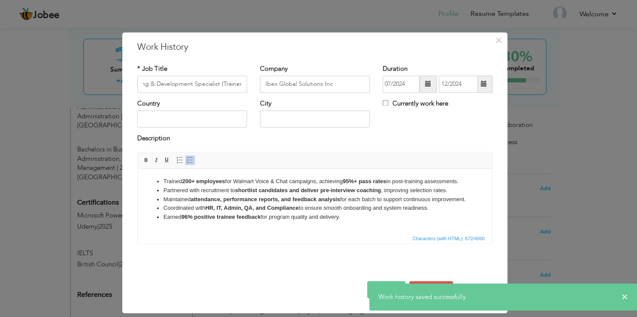
click at [241, 204] on li "Maintained attendance, performance reports, and feedback analysis for each batc…" at bounding box center [314, 199] width 303 height 9
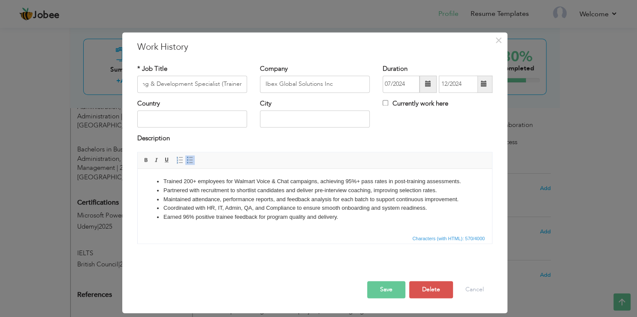
click at [384, 287] on button "Save" at bounding box center [386, 289] width 38 height 17
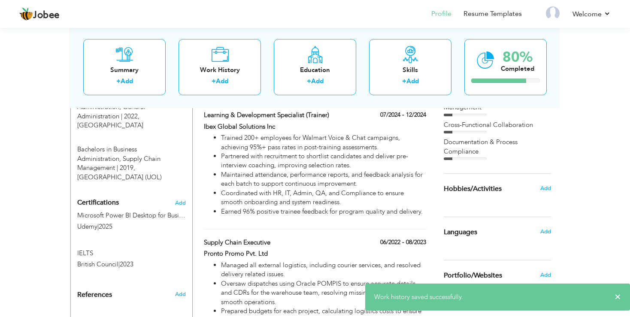
scroll to position [143, 0]
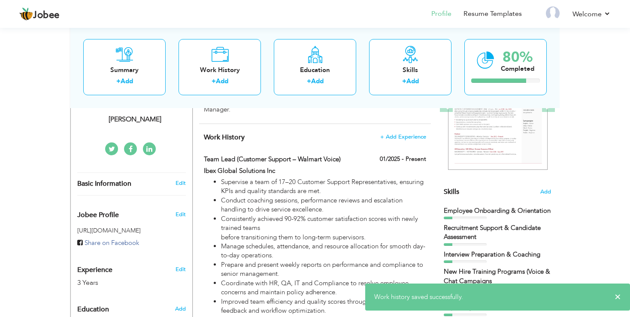
click at [504, 105] on div "Summary + Add Work History + Add Education + Add Skills + Add 80% Completed" at bounding box center [314, 67] width 489 height 82
click at [497, 133] on img at bounding box center [498, 106] width 100 height 129
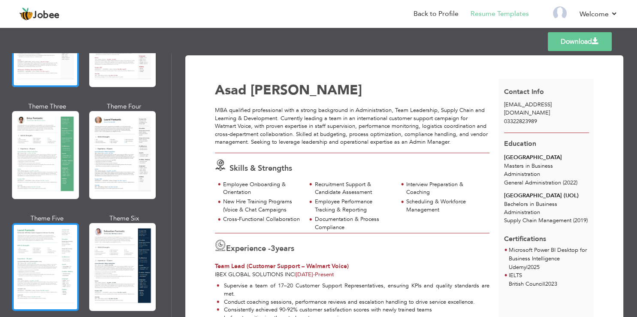
scroll to position [154, 0]
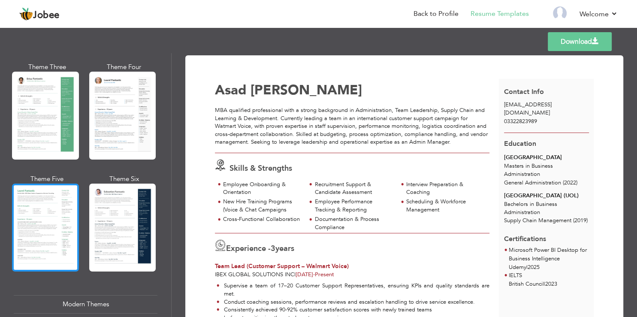
click at [20, 224] on div at bounding box center [45, 228] width 67 height 88
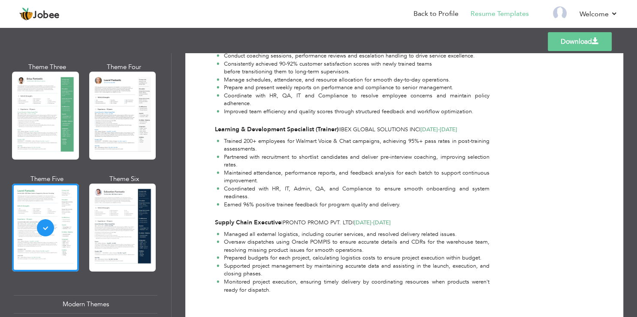
scroll to position [206, 0]
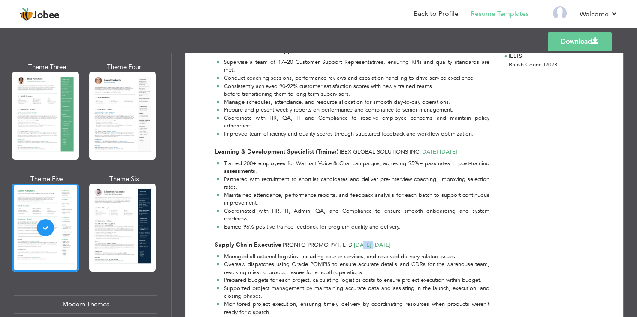
drag, startPoint x: 369, startPoint y: 252, endPoint x: 408, endPoint y: 250, distance: 39.1
click at [391, 249] on span "[DATE] - [DATE]" at bounding box center [372, 245] width 37 height 8
drag, startPoint x: 361, startPoint y: 257, endPoint x: 384, endPoint y: 255, distance: 22.4
click at [383, 255] on div "Supply Chain Executive | Pronto Promo Pvt. Ltd | [DATE] - [DATE] Managed all ex…" at bounding box center [352, 280] width 284 height 79
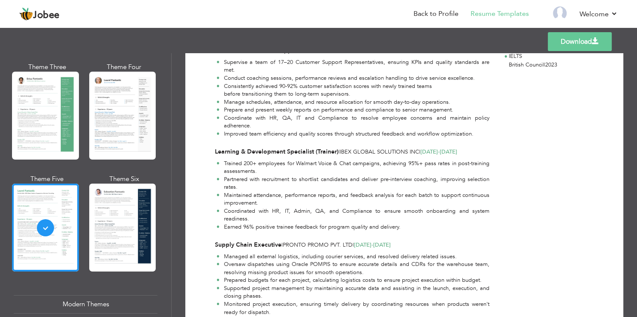
click at [373, 249] on span "-" at bounding box center [373, 245] width 2 height 8
drag, startPoint x: 384, startPoint y: 163, endPoint x: 409, endPoint y: 162, distance: 24.9
click at [407, 156] on div "Learning & Development Specialist (Trainer) | Ibex Global Solutions Inc | [DATE…" at bounding box center [352, 152] width 275 height 9
click at [409, 156] on span "Ibex Global Solutions Inc" at bounding box center [379, 152] width 79 height 8
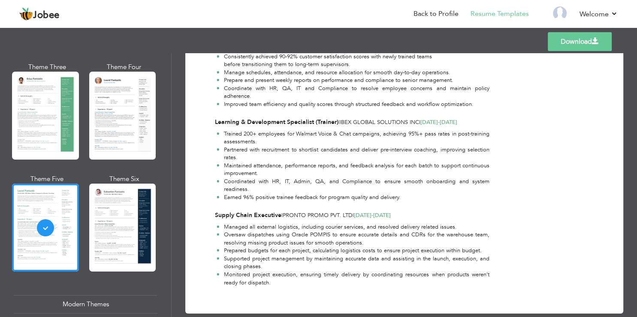
scroll to position [258, 0]
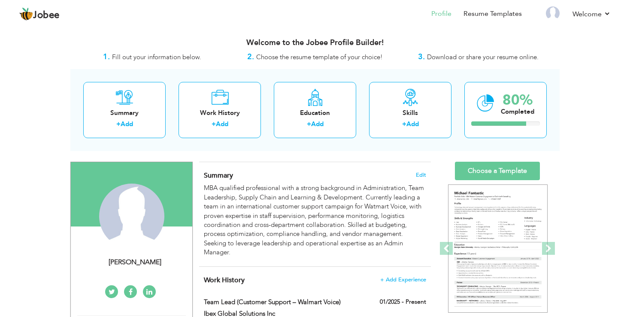
click at [248, 305] on label "Team Lead (Customer Support – Walmart Voice)" at bounding box center [276, 302] width 144 height 9
type input "Team Lead (Customer Support – Walmart Voice)"
type input "Ibex Global Solutions Inc"
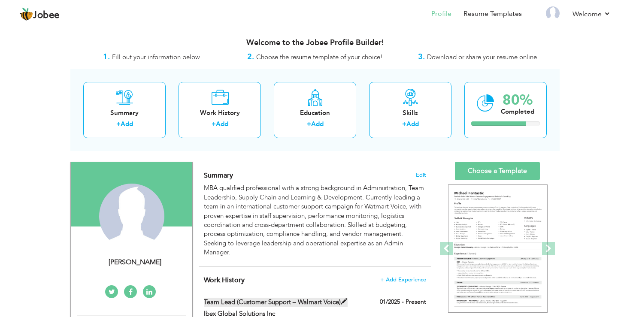
type input "01/2025"
checkbox input "true"
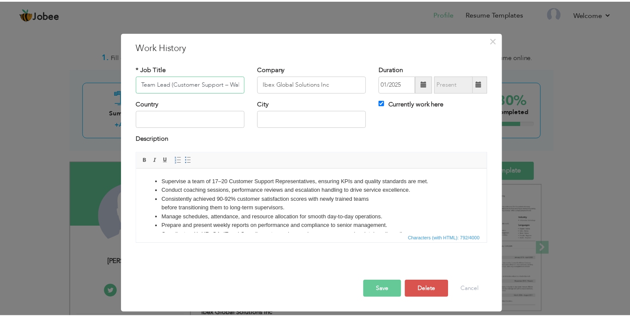
scroll to position [0, 28]
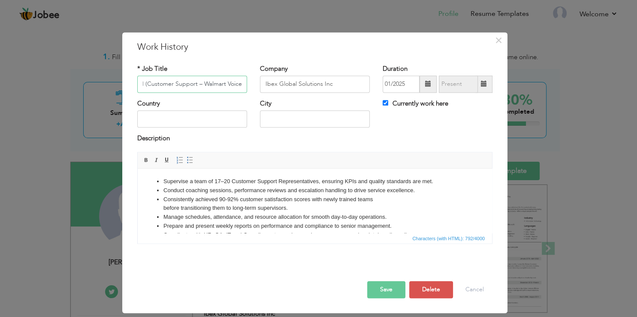
click at [214, 83] on input "Team Lead (Customer Support – Walmart Voice)" at bounding box center [192, 84] width 110 height 17
click at [440, 286] on button "Delete" at bounding box center [431, 289] width 44 height 17
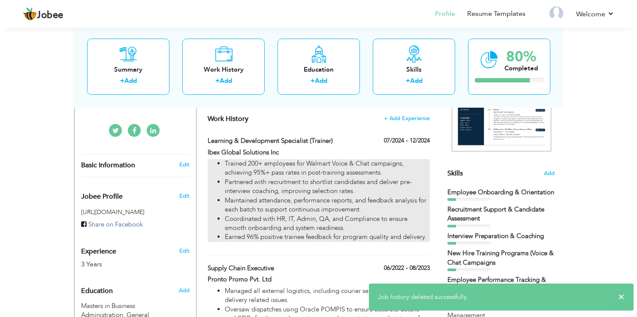
scroll to position [136, 0]
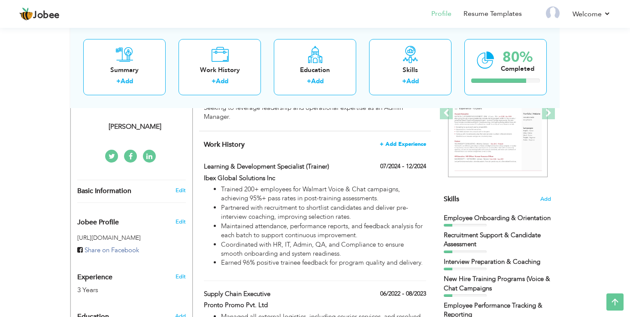
click at [396, 141] on span "+ Add Experience" at bounding box center [403, 144] width 46 height 6
checkbox input "false"
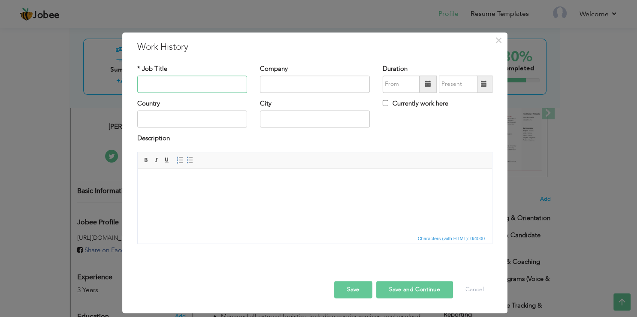
click at [172, 88] on input "text" at bounding box center [192, 84] width 110 height 17
paste input "Team Lead (Customer Support – International Campaign)"
type input "Team Lead (Customer Support - Walmart Voice)"
type input "Ibex Global Solutions Inc"
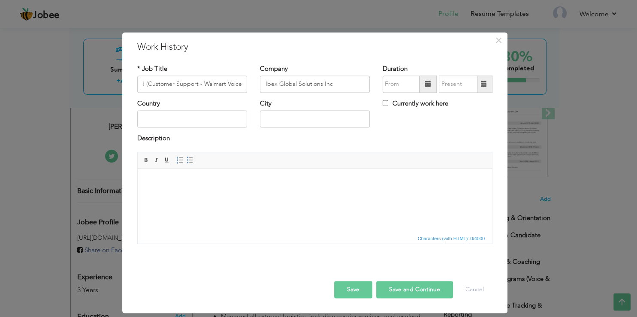
click at [425, 83] on span at bounding box center [428, 84] width 17 height 17
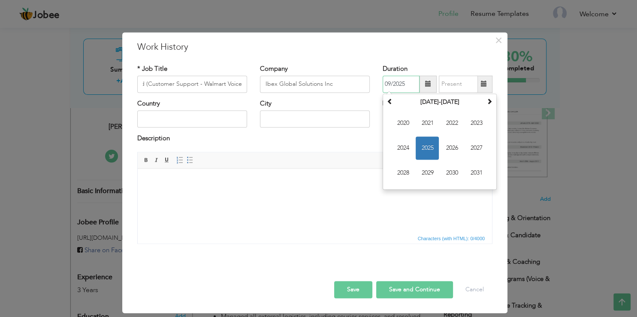
click at [426, 148] on span "2025" at bounding box center [427, 147] width 23 height 23
click at [402, 130] on span "Jan" at bounding box center [402, 123] width 23 height 23
type input "01/2025"
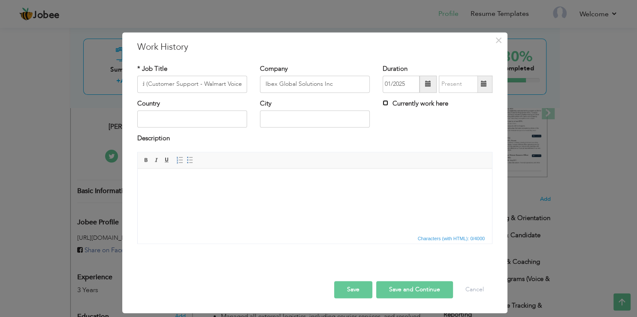
click at [387, 102] on input "Currently work here" at bounding box center [386, 103] width 6 height 6
checkbox input "true"
click at [301, 184] on body at bounding box center [314, 181] width 337 height 9
click at [190, 160] on span at bounding box center [190, 160] width 7 height 7
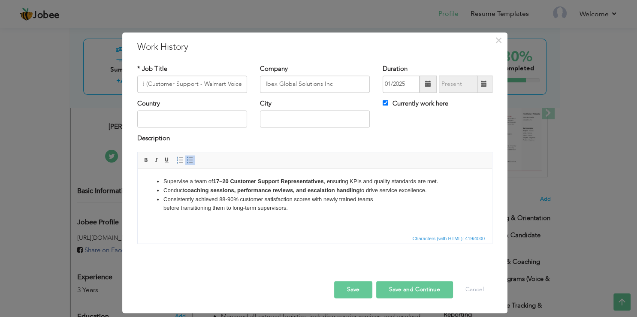
click at [164, 196] on li "Consistently achieved 88-90% customer satisfaction scores with newly trained te…" at bounding box center [314, 204] width 303 height 18
drag, startPoint x: 222, startPoint y: 198, endPoint x: 224, endPoint y: 205, distance: 6.7
click at [222, 199] on li "Consistently achieved 88-90% customer satisfaction scores with newly trained te…" at bounding box center [314, 204] width 303 height 18
click at [233, 200] on li "Consistently achieved 90-90% customer satisfaction scores with newly trained te…" at bounding box center [314, 204] width 303 height 18
drag, startPoint x: 284, startPoint y: 200, endPoint x: 305, endPoint y: 215, distance: 25.6
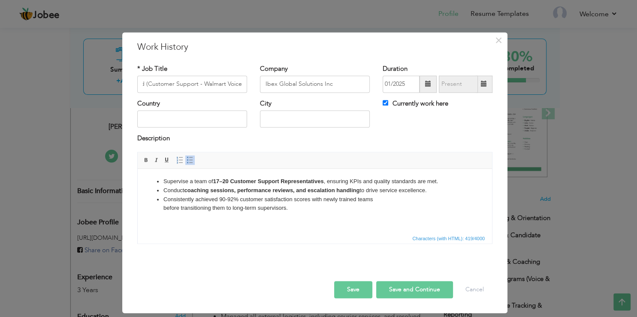
click at [284, 201] on li "Consistently achieved 90-92% customer satisfaction scores with newly trained te…" at bounding box center [314, 204] width 303 height 18
click at [307, 211] on li "Consistently achieved 90-92% customer satisfaction scores with newly trained te…" at bounding box center [314, 204] width 303 height 18
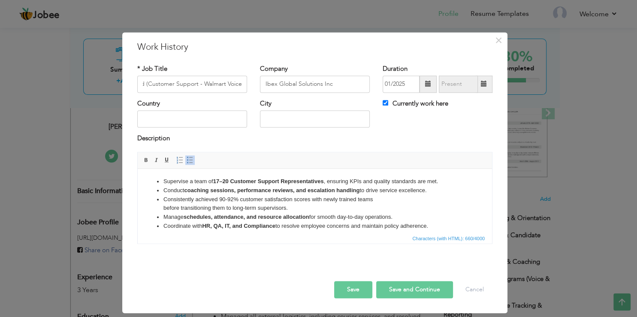
scroll to position [5, 0]
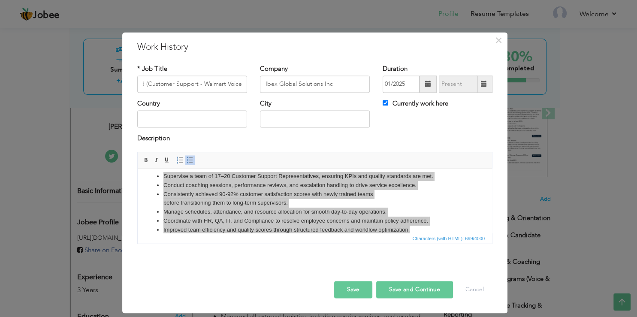
click at [389, 289] on button "Save and Continue" at bounding box center [414, 289] width 77 height 17
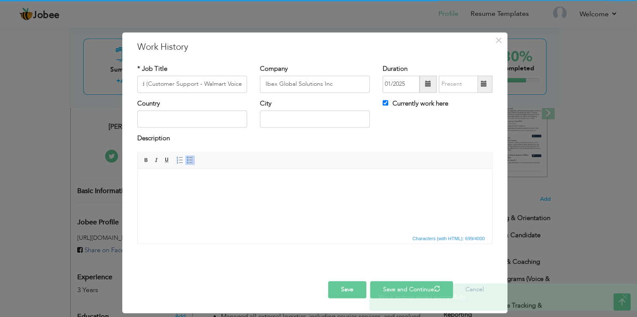
checkbox input "false"
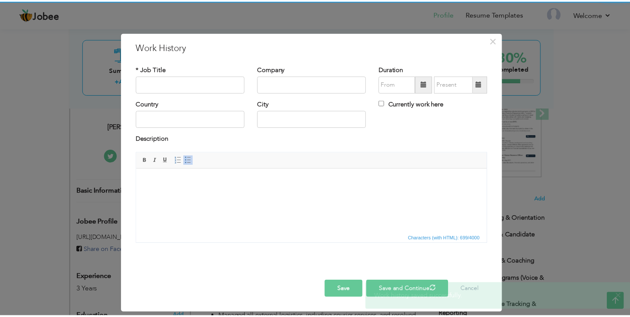
scroll to position [0, 0]
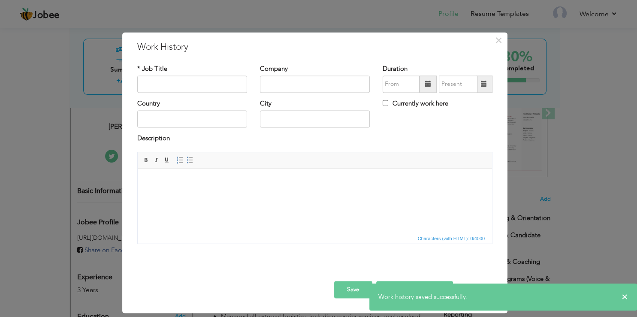
click at [234, 196] on html at bounding box center [315, 201] width 354 height 64
click at [196, 79] on input "text" at bounding box center [192, 84] width 110 height 17
click at [195, 89] on input "text" at bounding box center [192, 84] width 110 height 17
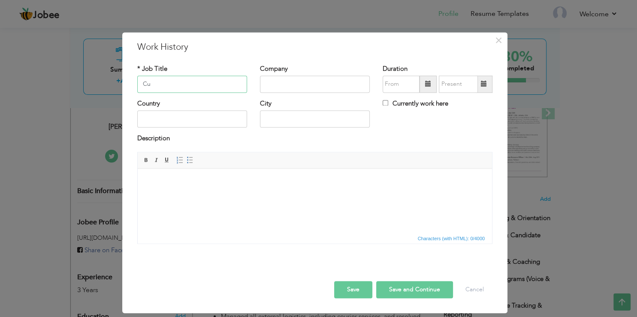
type input "C"
type input "Customer Success Specialis"
click at [284, 78] on input "text" at bounding box center [315, 84] width 110 height 17
type input "Ibex Global Solutions Inc"
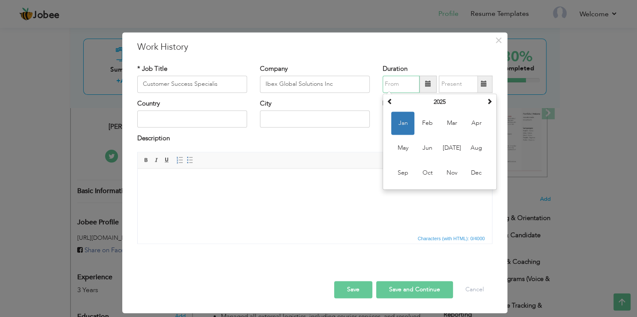
click at [401, 118] on span "Jan" at bounding box center [402, 123] width 23 height 23
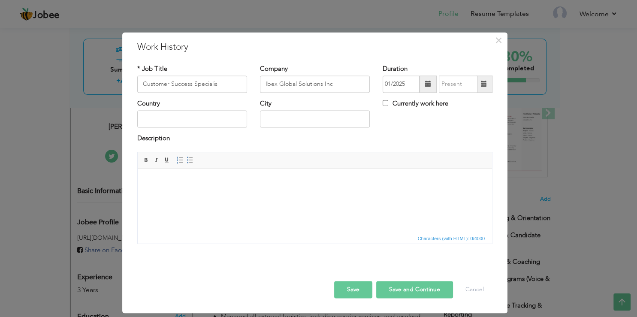
click at [421, 82] on span at bounding box center [428, 84] width 17 height 17
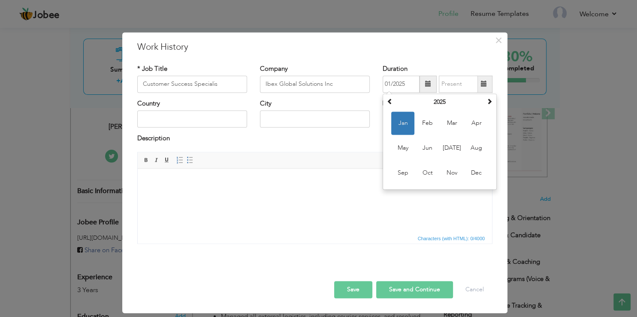
click at [422, 84] on span at bounding box center [428, 84] width 17 height 17
click at [388, 102] on span at bounding box center [390, 101] width 6 height 6
click at [402, 127] on span "Jan" at bounding box center [402, 123] width 23 height 23
type input "01/2024"
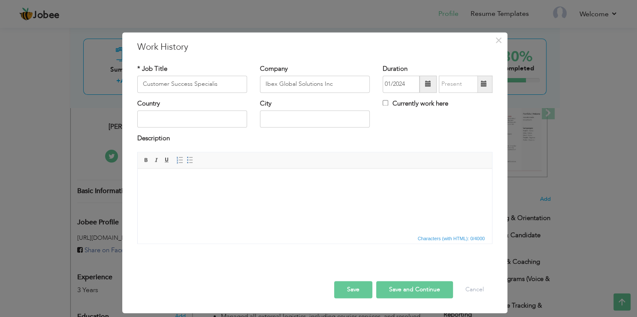
click at [488, 86] on span at bounding box center [484, 84] width 17 height 17
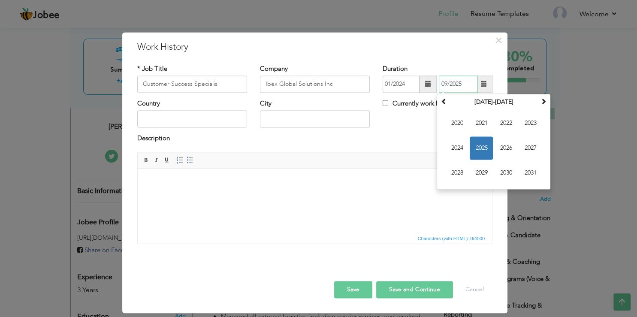
drag, startPoint x: 463, startPoint y: 148, endPoint x: 478, endPoint y: 144, distance: 16.0
click at [463, 148] on span "2024" at bounding box center [456, 147] width 23 height 23
click at [480, 153] on span "Jun" at bounding box center [481, 147] width 23 height 23
type input "06/2024"
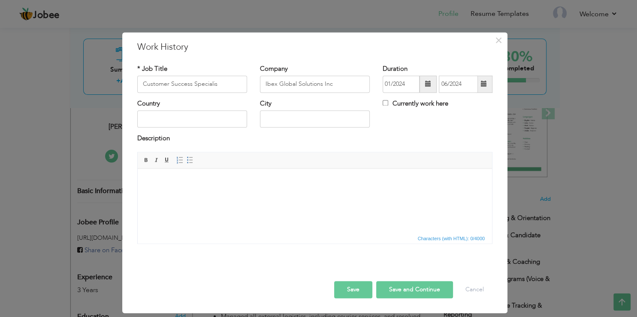
click at [181, 178] on body at bounding box center [314, 181] width 337 height 9
drag, startPoint x: 184, startPoint y: 158, endPoint x: 185, endPoint y: 168, distance: 9.9
click at [184, 158] on span "Insert/Remove Numbered List Insert/Remove Bulleted List" at bounding box center [185, 160] width 21 height 10
click at [188, 156] on link "Insert/Remove Bulleted List" at bounding box center [189, 159] width 9 height 9
click at [315, 180] on li "Delivered frontline customer support via calls, emails, and live chat for inter…" at bounding box center [314, 181] width 303 height 9
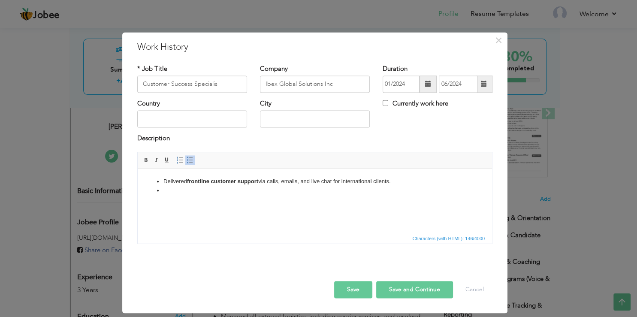
click at [327, 181] on li "Delivered frontline customer support via calls, emails, and live chat for inter…" at bounding box center [314, 181] width 303 height 9
drag, startPoint x: 356, startPoint y: 178, endPoint x: 473, endPoint y: 321, distance: 184.1
click at [356, 178] on li "Delivered frontline customer support via calls for international clients." at bounding box center [314, 181] width 303 height 9
click at [234, 193] on li at bounding box center [314, 190] width 303 height 9
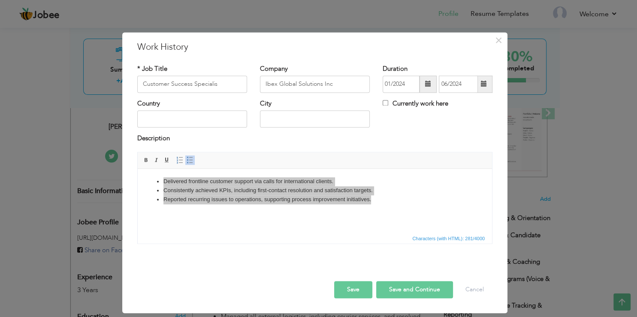
click at [359, 295] on button "Save" at bounding box center [353, 289] width 38 height 17
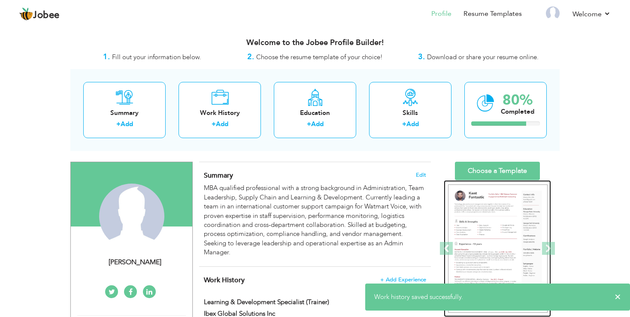
click at [459, 208] on img at bounding box center [498, 248] width 100 height 129
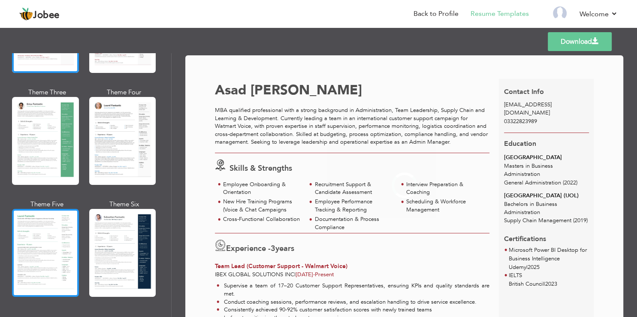
scroll to position [154, 0]
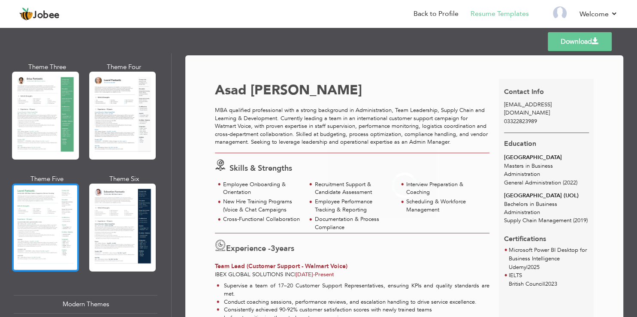
click at [45, 221] on div at bounding box center [45, 228] width 67 height 88
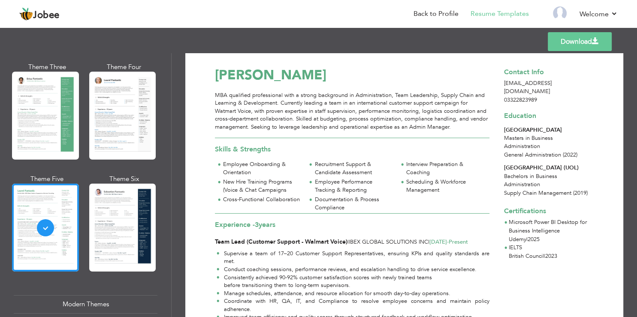
scroll to position [0, 0]
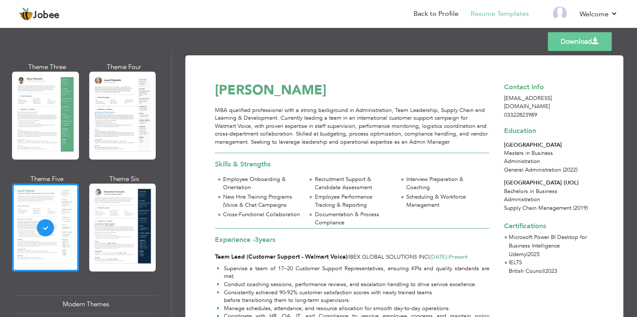
click at [555, 41] on link "Download" at bounding box center [580, 41] width 64 height 19
drag, startPoint x: 577, startPoint y: 72, endPoint x: 573, endPoint y: 43, distance: 29.9
click at [577, 72] on div "Download [PERSON_NAME] MBA qualified professional with a strong background in A…" at bounding box center [404, 321] width 408 height 510
click at [557, 143] on div "[GEOGRAPHIC_DATA]" at bounding box center [546, 145] width 85 height 8
